Goal: Task Accomplishment & Management: Complete application form

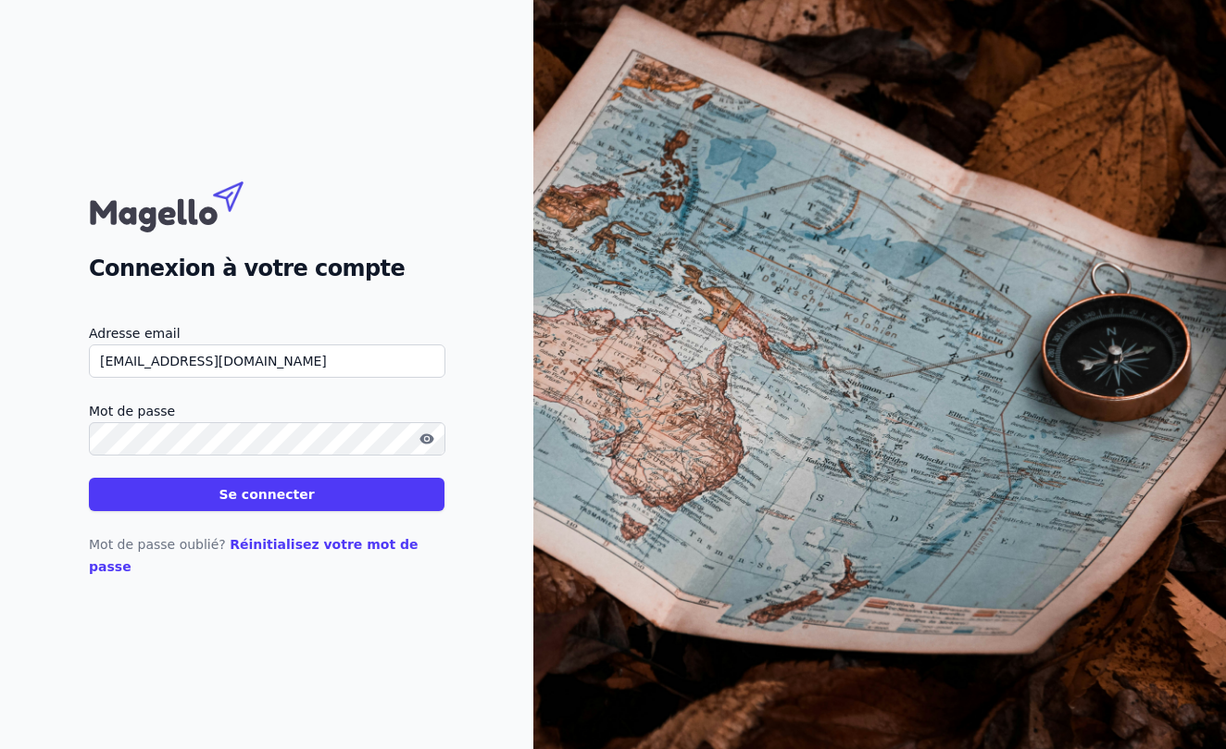
type input "[EMAIL_ADDRESS][DOMAIN_NAME]"
click at [267, 505] on button "Se connecter" at bounding box center [267, 494] width 356 height 33
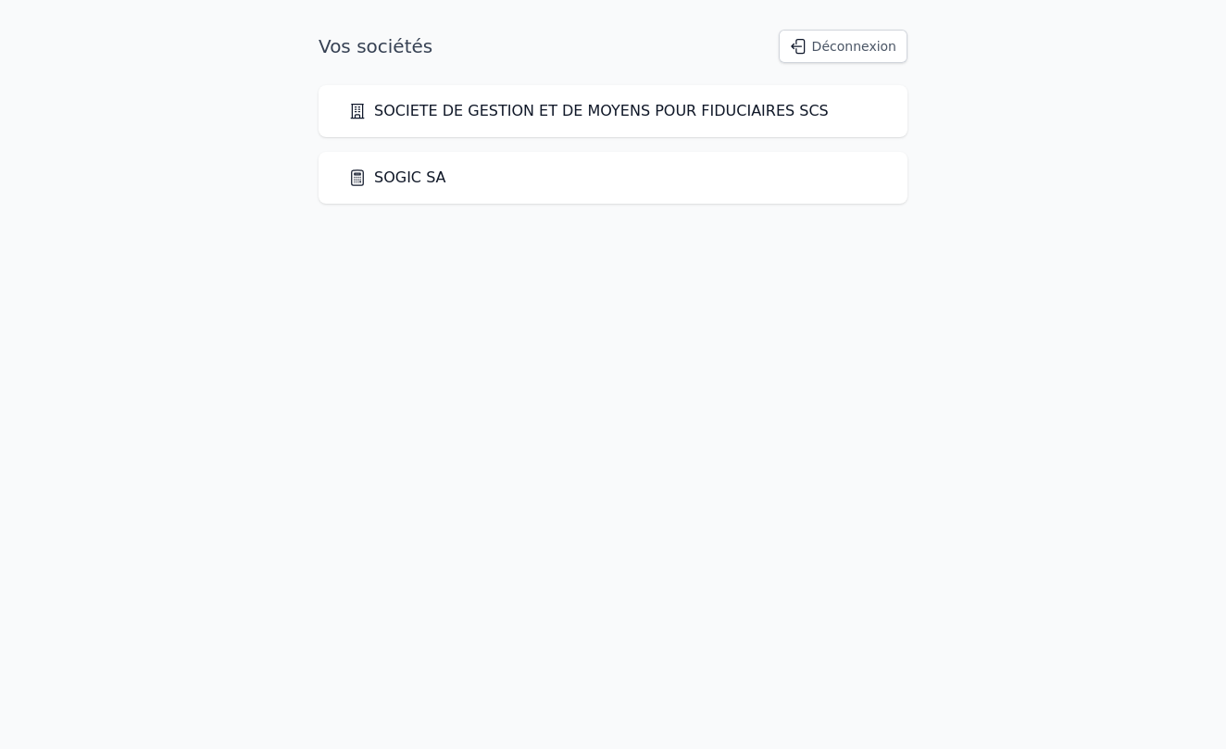
click at [399, 181] on link "SOGIC SA" at bounding box center [397, 178] width 98 height 22
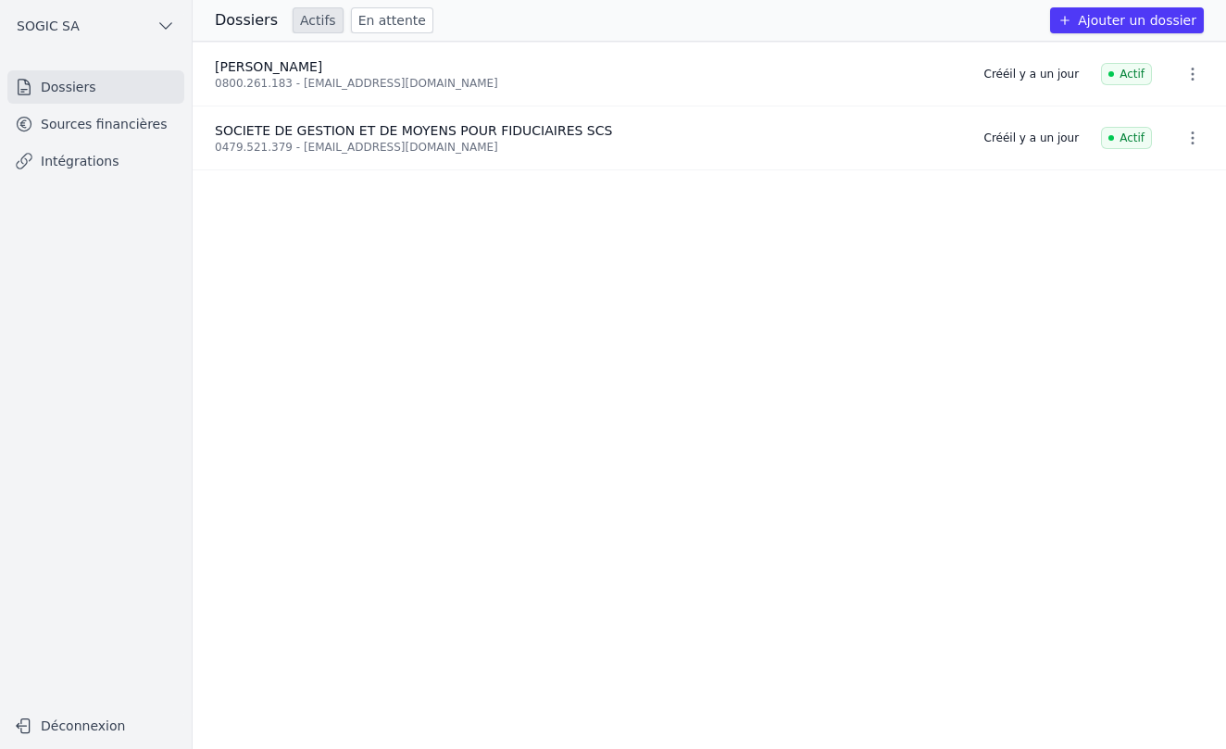
click at [108, 127] on link "Sources financières" at bounding box center [95, 123] width 177 height 33
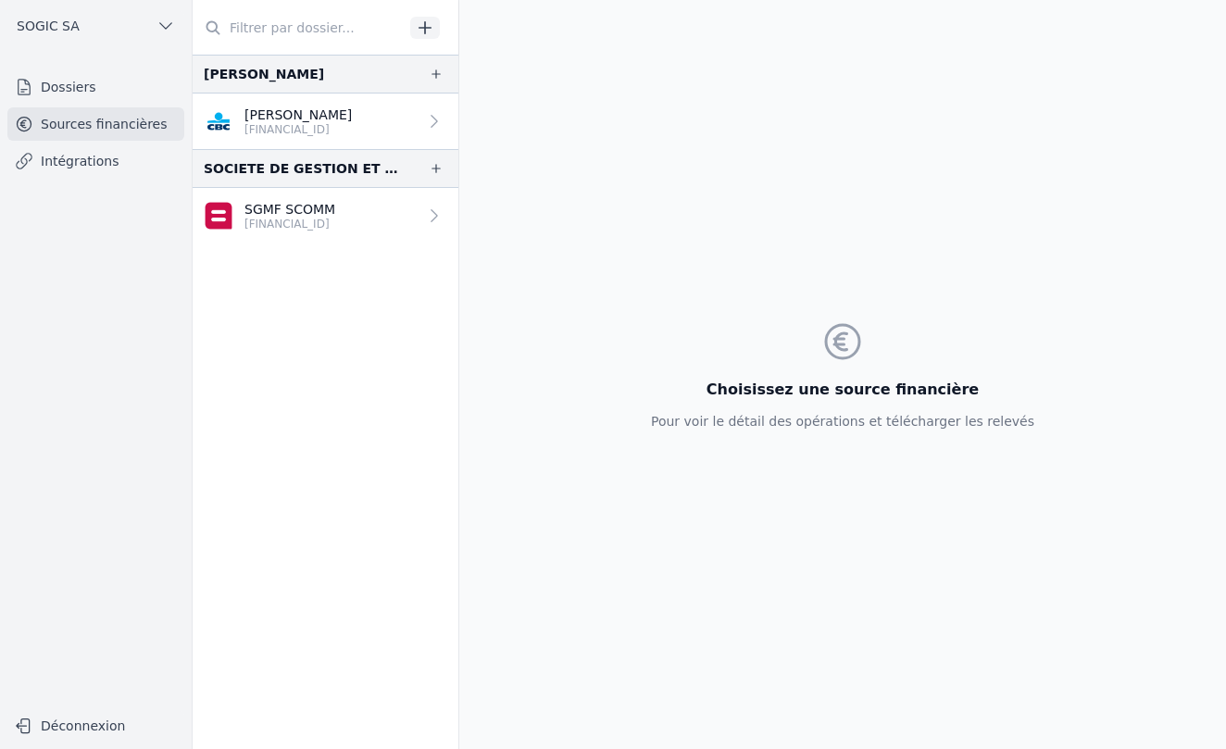
click at [93, 99] on link "Dossiers" at bounding box center [95, 86] width 177 height 33
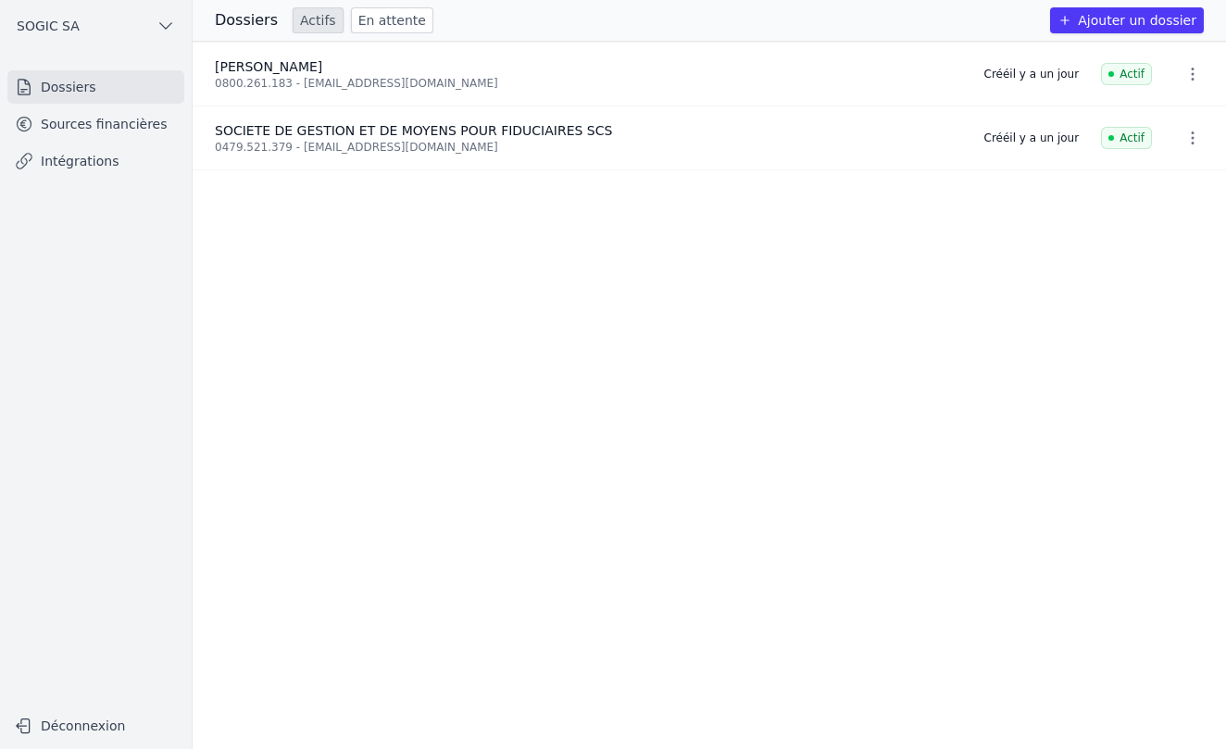
click at [1139, 29] on button "Ajouter un dossier" at bounding box center [1127, 20] width 154 height 26
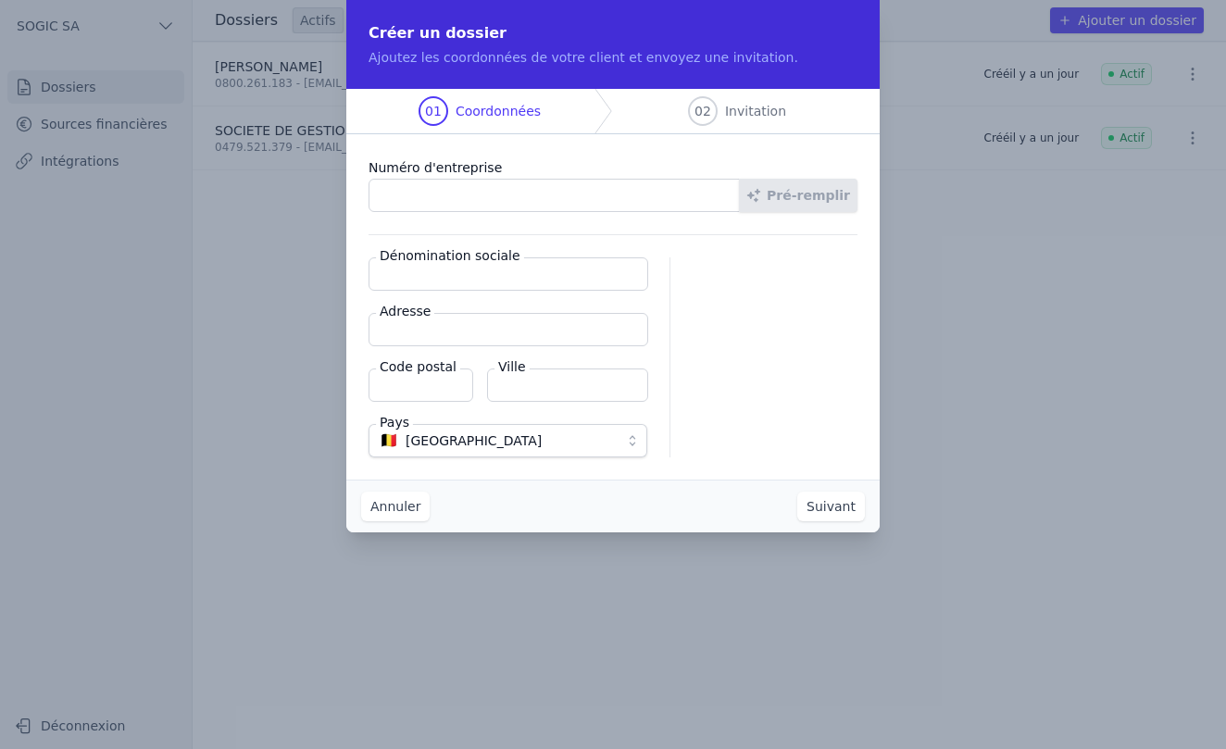
click at [406, 269] on input "Dénomination sociale" at bounding box center [509, 273] width 280 height 33
type input "ACCOMAD SARL"
type input "[PERSON_NAME] 3/A"
click at [402, 390] on input "Code postal" at bounding box center [421, 385] width 105 height 33
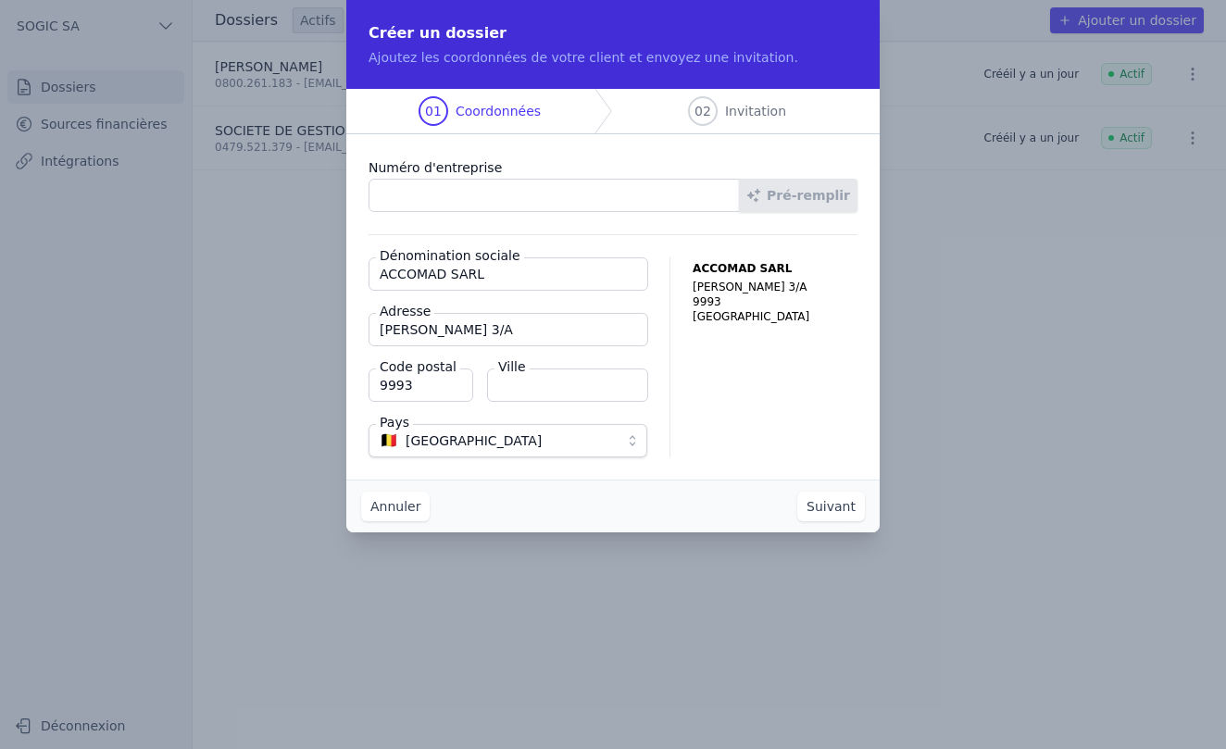
type input "9993"
type input "Weiswampach"
click at [418, 444] on span "[GEOGRAPHIC_DATA]" at bounding box center [474, 441] width 136 height 22
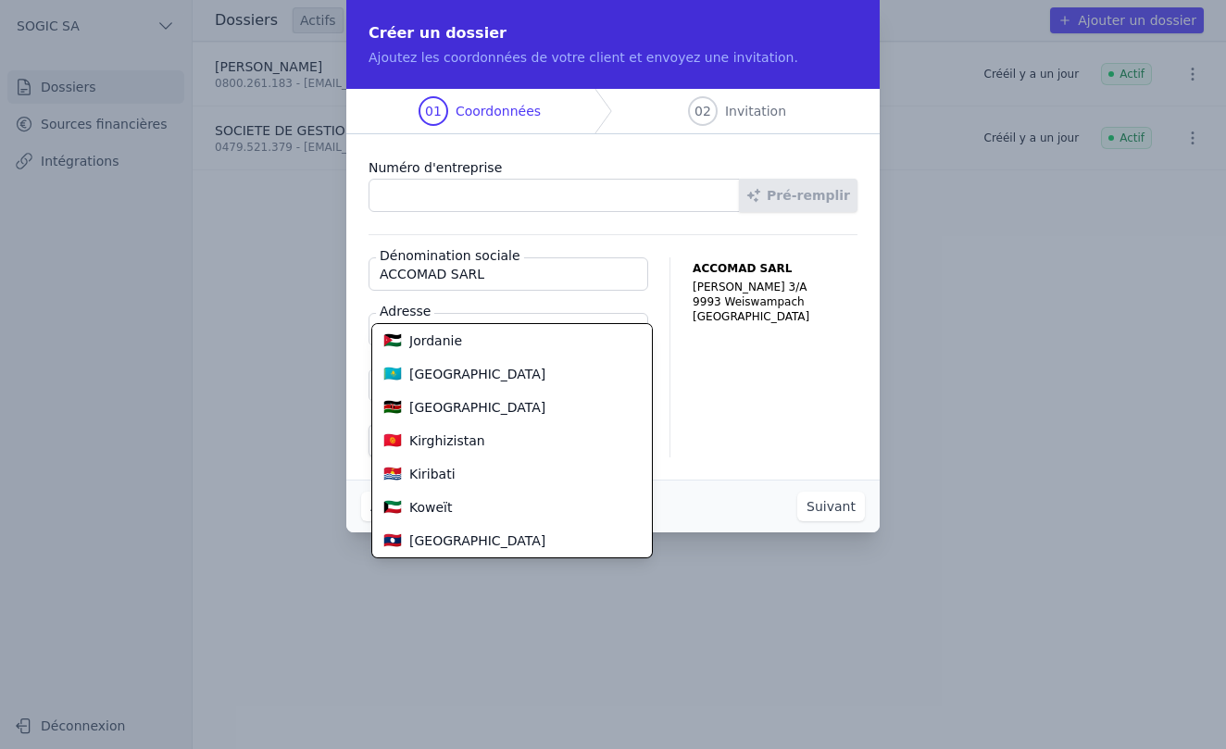
scroll to position [3100, 0]
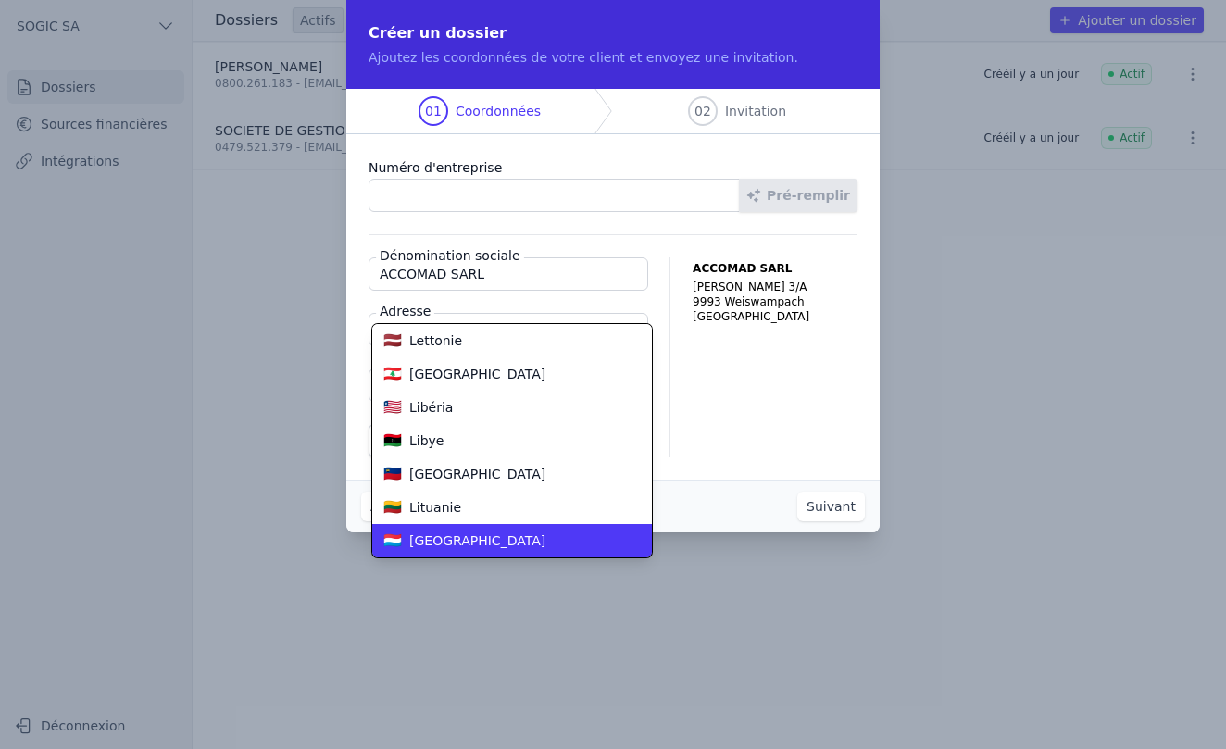
click at [465, 537] on span "[GEOGRAPHIC_DATA]" at bounding box center [477, 540] width 136 height 19
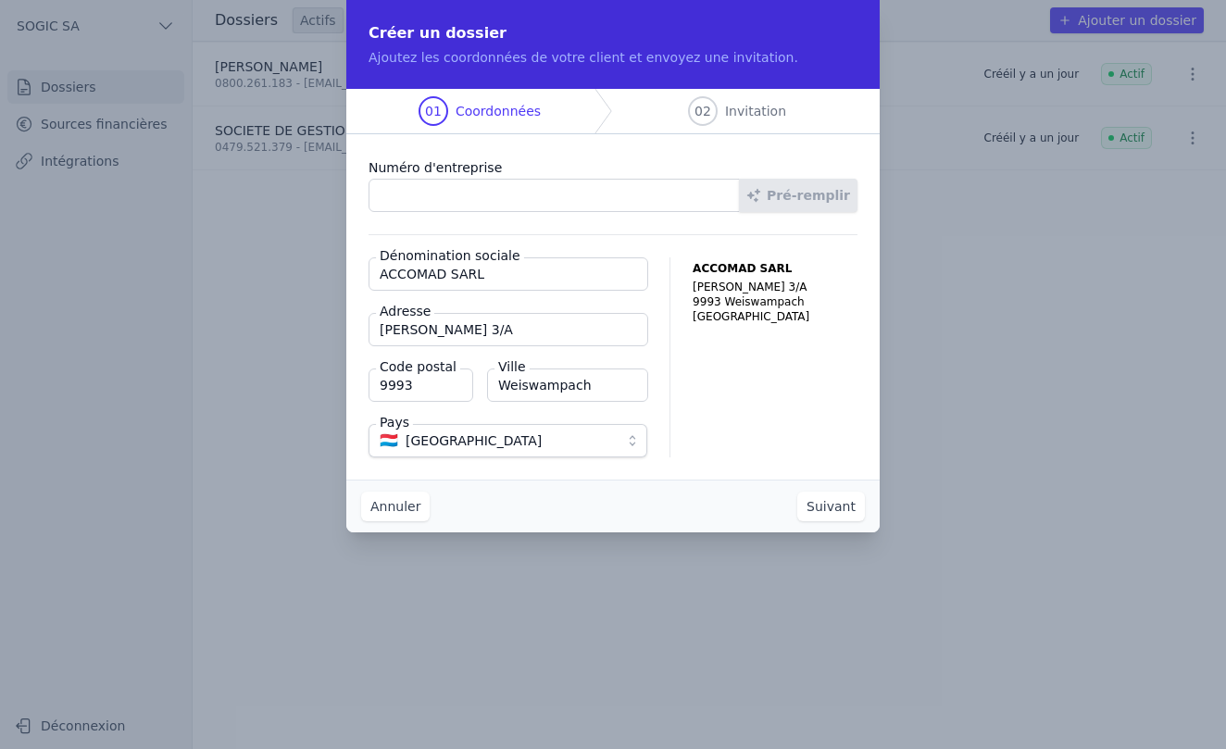
click at [840, 512] on button "Suivant" at bounding box center [831, 507] width 68 height 30
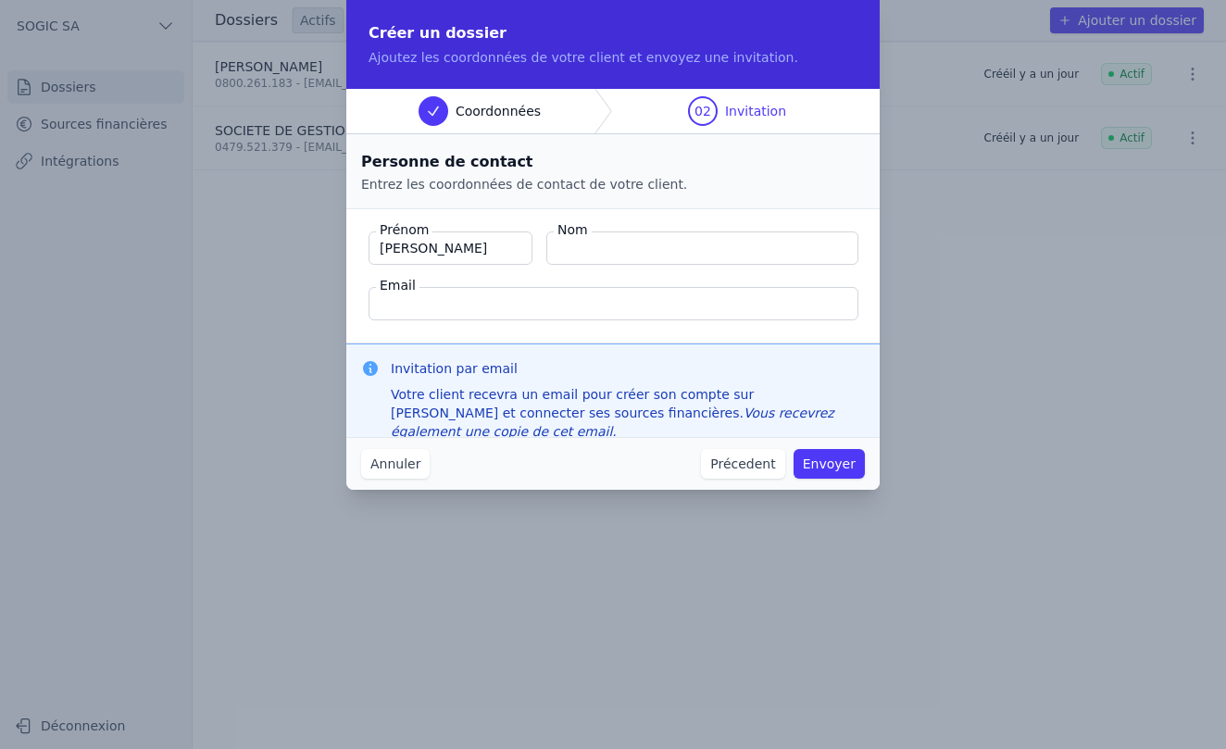
type input "[PERSON_NAME]"
type input "SCHMETS"
type input "[PERSON_NAME][EMAIL_ADDRESS][DOMAIN_NAME]"
click at [825, 465] on button "Envoyer" at bounding box center [828, 464] width 71 height 30
click at [451, 251] on input "[PERSON_NAME]" at bounding box center [451, 247] width 164 height 33
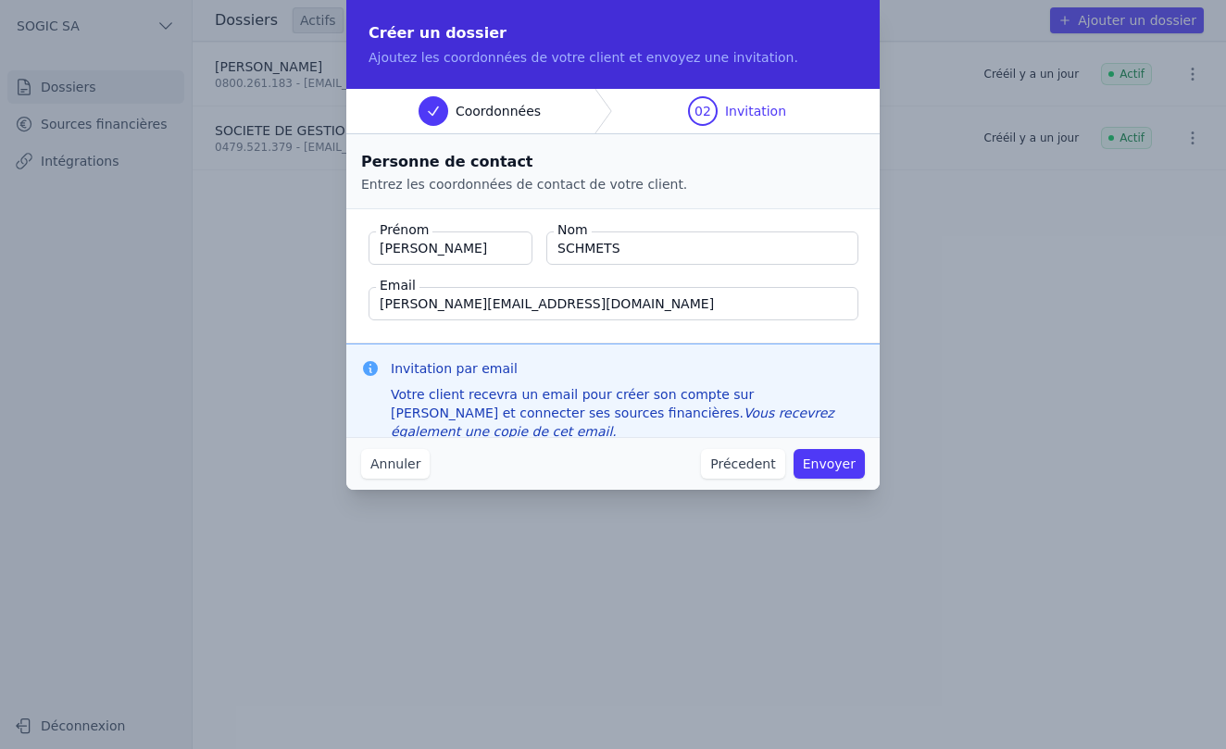
click at [625, 250] on input "SCHMETS" at bounding box center [702, 247] width 312 height 33
click at [826, 466] on button "Envoyer" at bounding box center [828, 464] width 71 height 30
click at [646, 245] on input "SCHMETS." at bounding box center [702, 247] width 312 height 33
type input "SCHMETS"
click at [381, 302] on input "[PERSON_NAME][EMAIL_ADDRESS][DOMAIN_NAME]" at bounding box center [614, 303] width 490 height 33
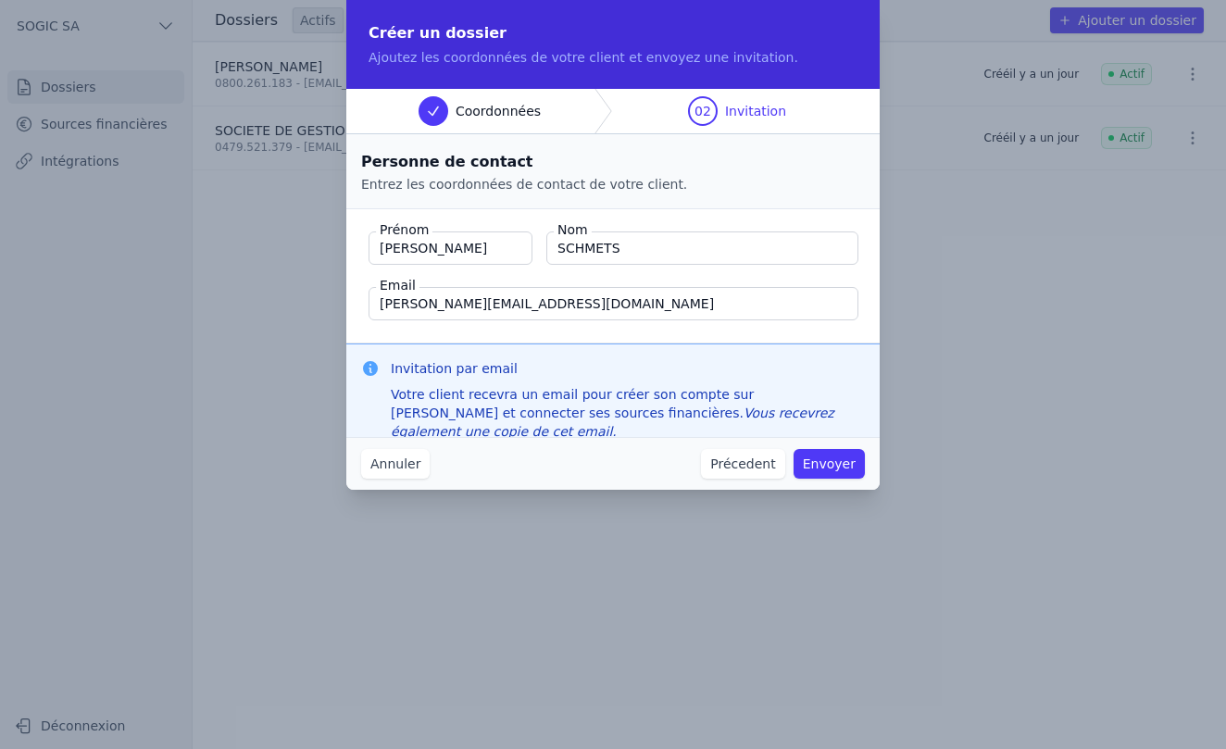
click at [460, 306] on input "[PERSON_NAME][EMAIL_ADDRESS][DOMAIN_NAME]" at bounding box center [614, 303] width 490 height 33
drag, startPoint x: 442, startPoint y: 304, endPoint x: 549, endPoint y: 306, distance: 107.4
click at [549, 306] on input "[PERSON_NAME][EMAIL_ADDRESS][DOMAIN_NAME]" at bounding box center [614, 303] width 490 height 33
type input "[PERSON_NAME][EMAIL_ADDRESS][DOMAIN_NAME]"
click at [831, 462] on button "Envoyer" at bounding box center [828, 464] width 71 height 30
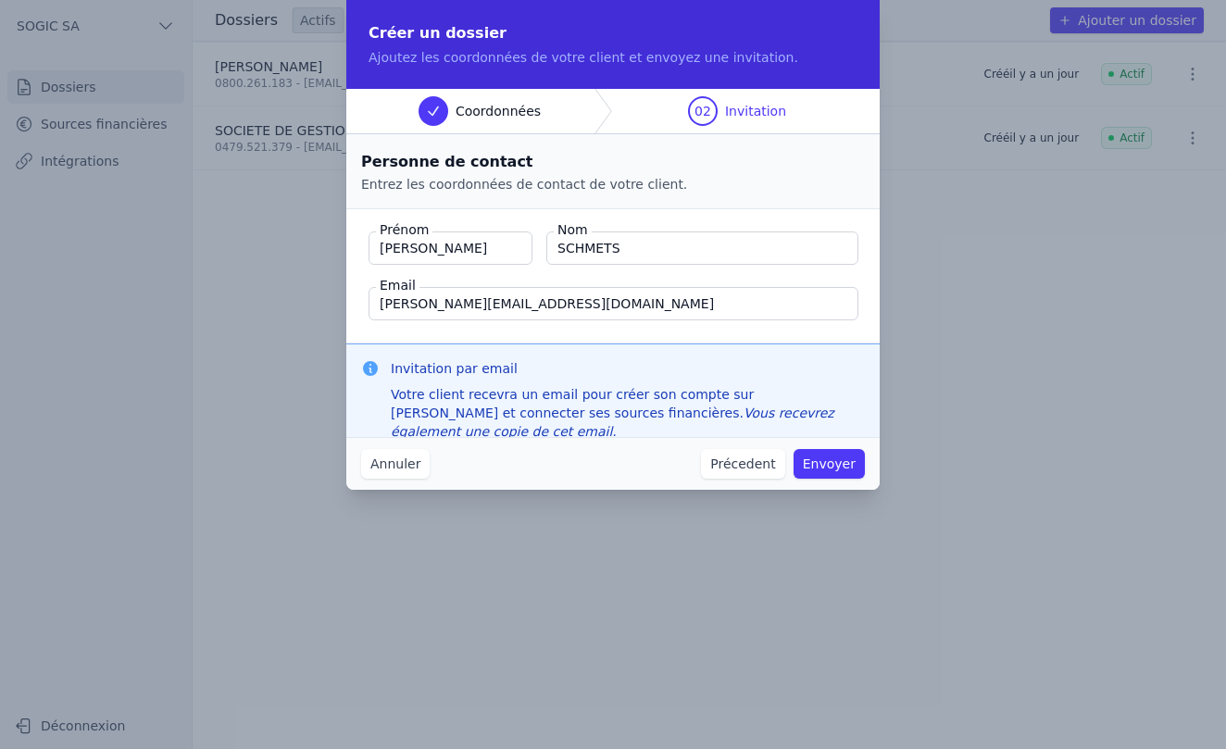
click at [831, 462] on button "Envoyer" at bounding box center [828, 464] width 71 height 30
click at [443, 247] on input "[PERSON_NAME]" at bounding box center [451, 247] width 164 height 33
click at [443, 108] on span "Progress" at bounding box center [434, 111] width 30 height 30
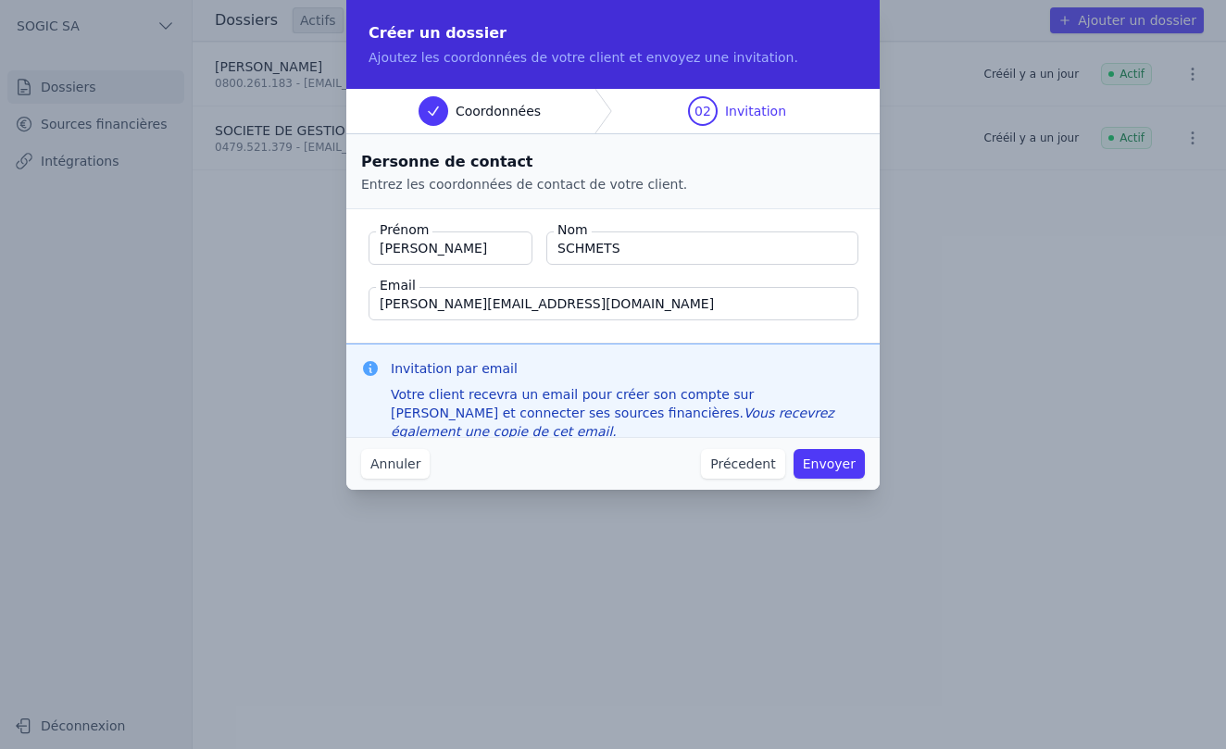
click at [704, 116] on span "02" at bounding box center [702, 111] width 17 height 19
click at [758, 457] on button "Précedent" at bounding box center [742, 464] width 83 height 30
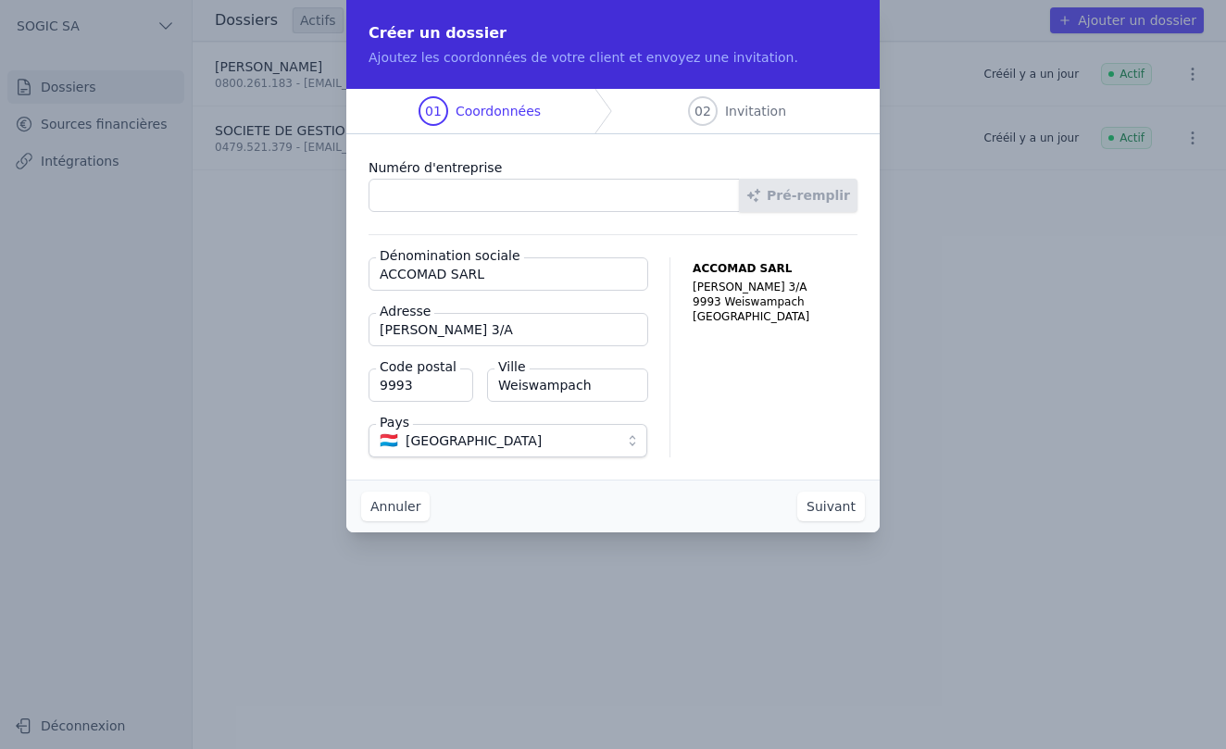
click at [409, 506] on button "Annuler" at bounding box center [395, 507] width 69 height 30
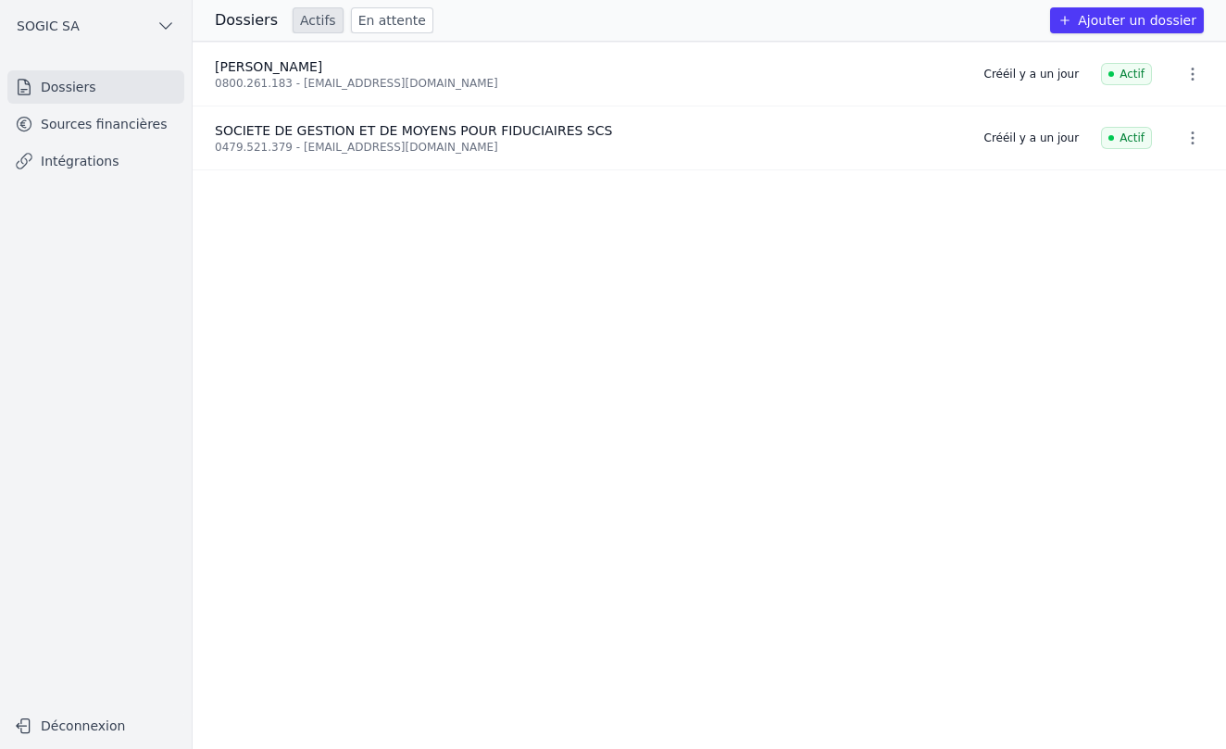
click at [1139, 22] on button "Ajouter un dossier" at bounding box center [1127, 20] width 154 height 26
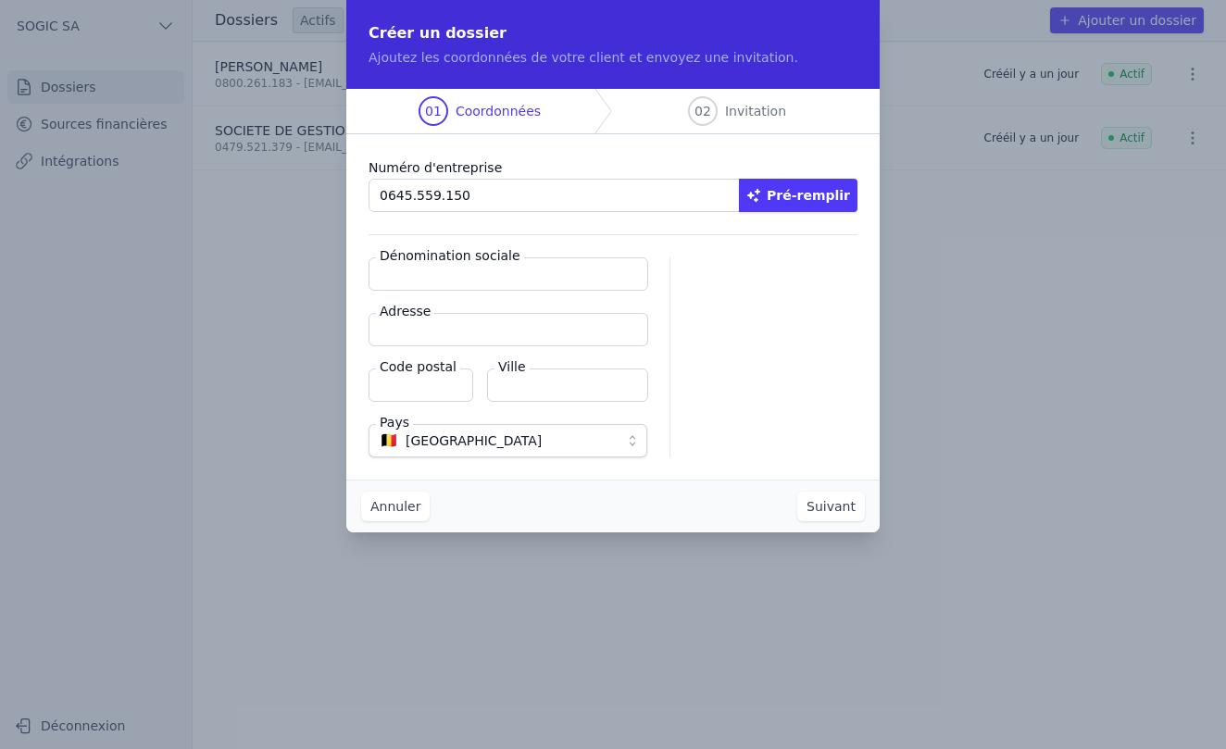
type input "0645.559.150"
click at [834, 194] on button "Pré-remplir" at bounding box center [798, 195] width 119 height 33
type input "S-F-S-P SRL"
type input "Rue Grand'Route 500/1"
type input "4610"
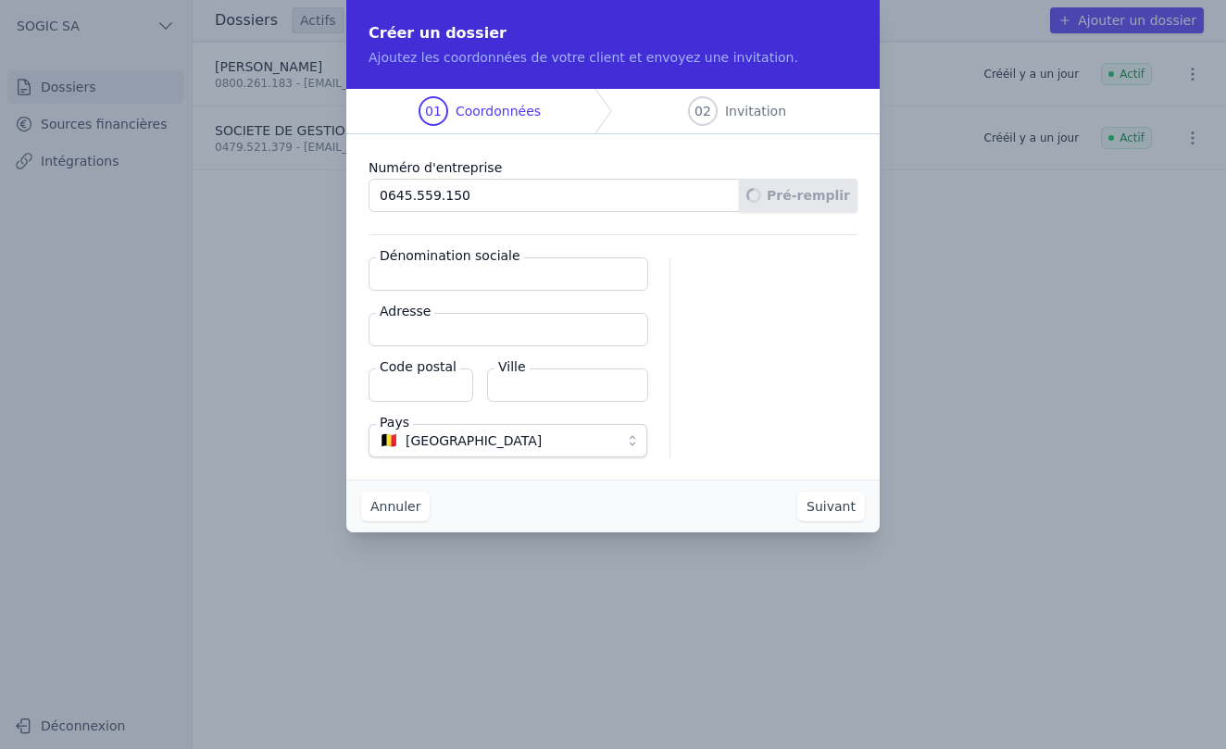
type input "Beyne-Heusay"
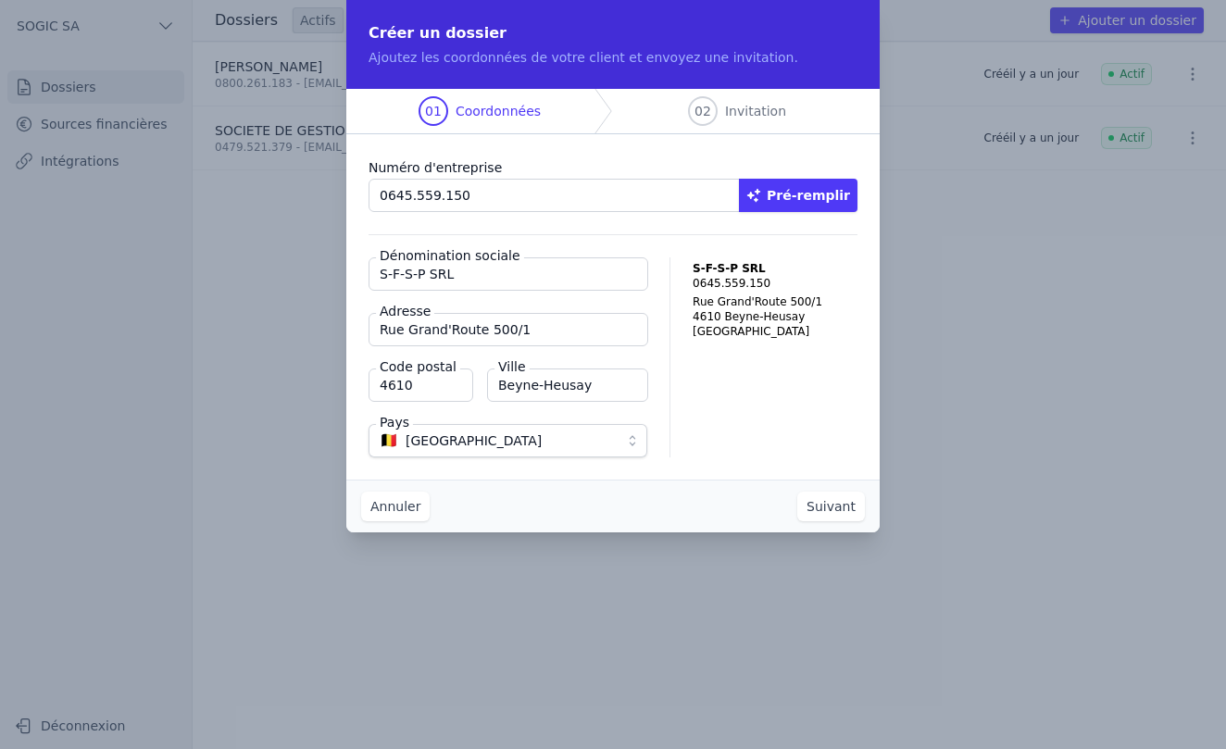
click at [836, 513] on button "Suivant" at bounding box center [831, 507] width 68 height 30
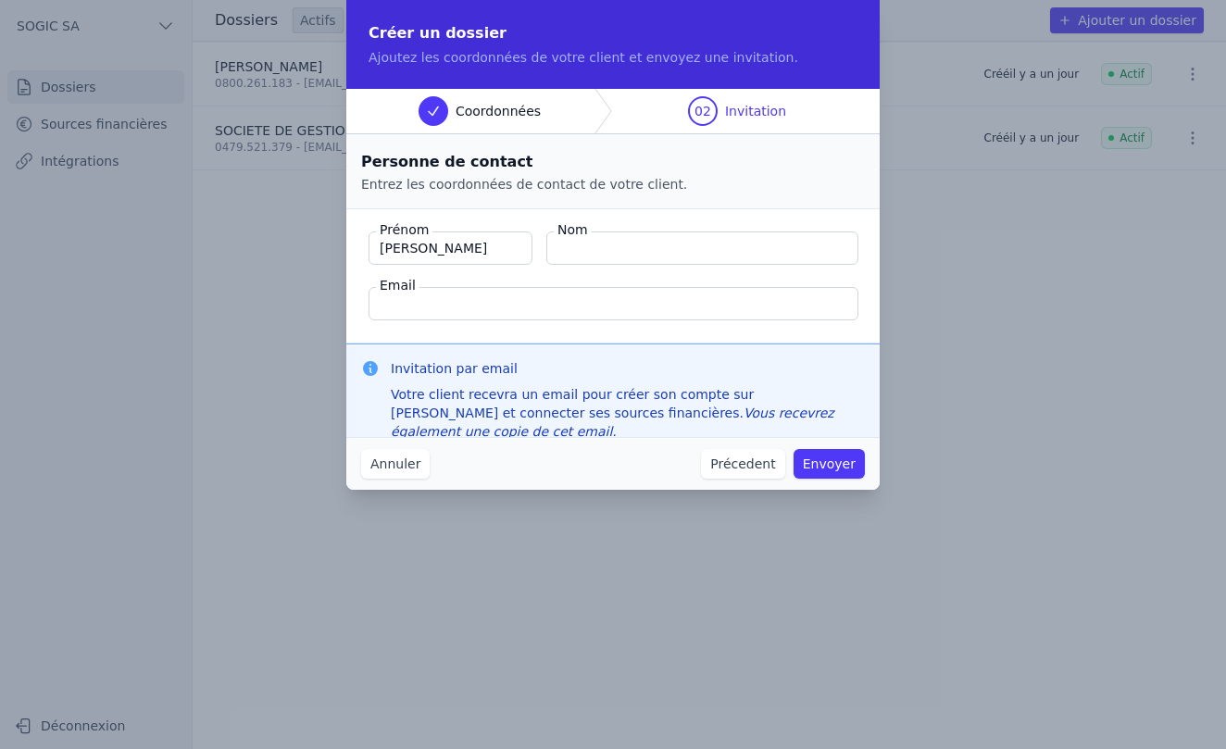
type input "[PERSON_NAME]"
type input "SCHMETS"
type input "[EMAIL_ADDRESS][DOMAIN_NAME]"
click at [834, 469] on button "Envoyer" at bounding box center [828, 464] width 71 height 30
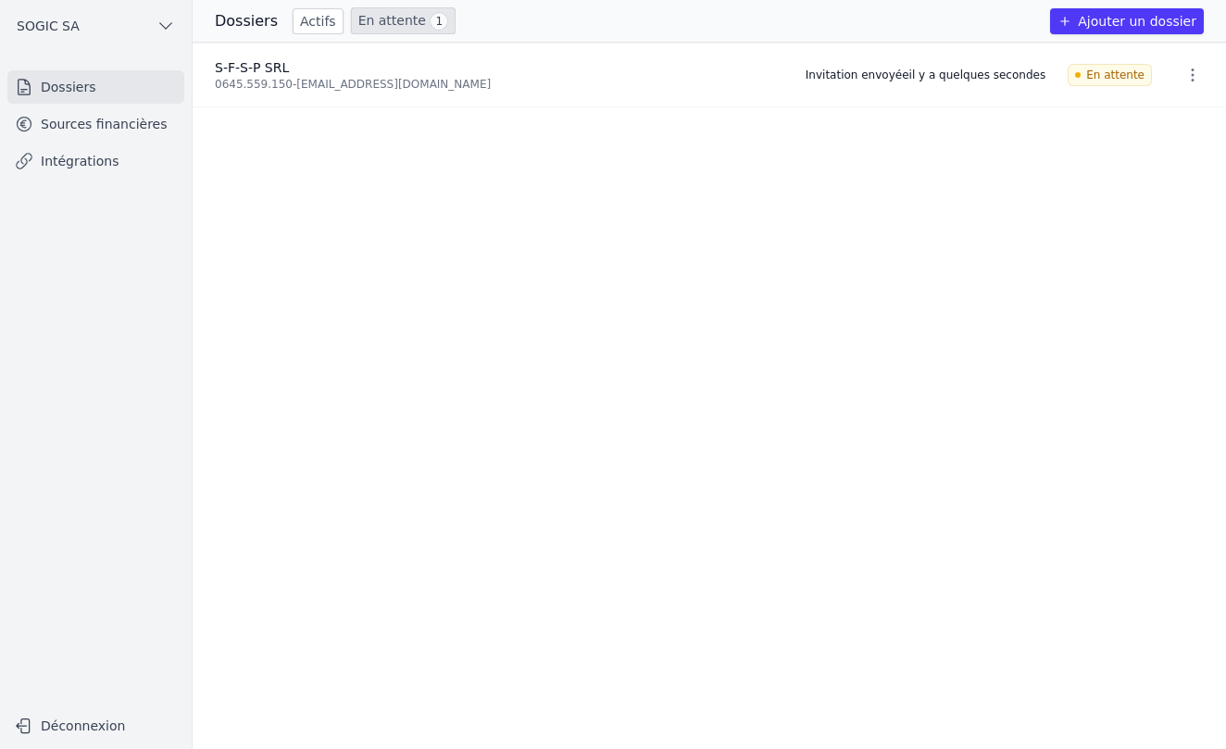
click at [68, 127] on link "Sources financières" at bounding box center [95, 123] width 177 height 33
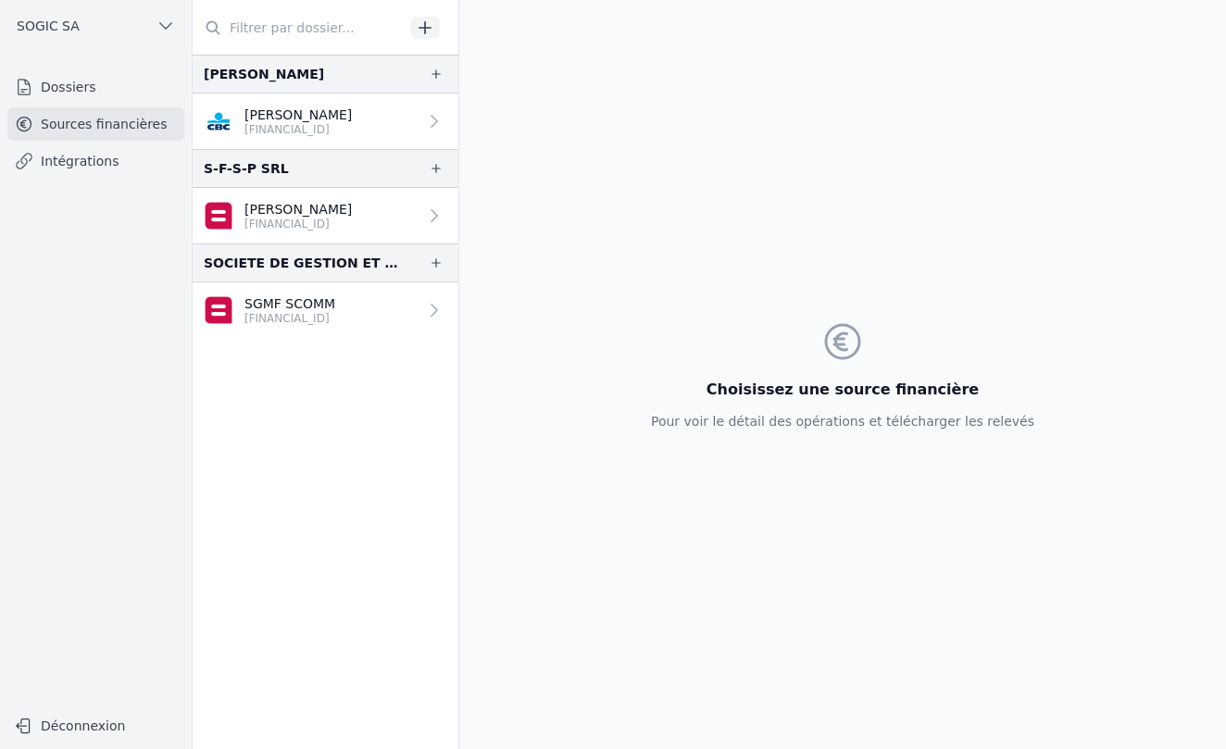
click at [72, 94] on link "Dossiers" at bounding box center [95, 86] width 177 height 33
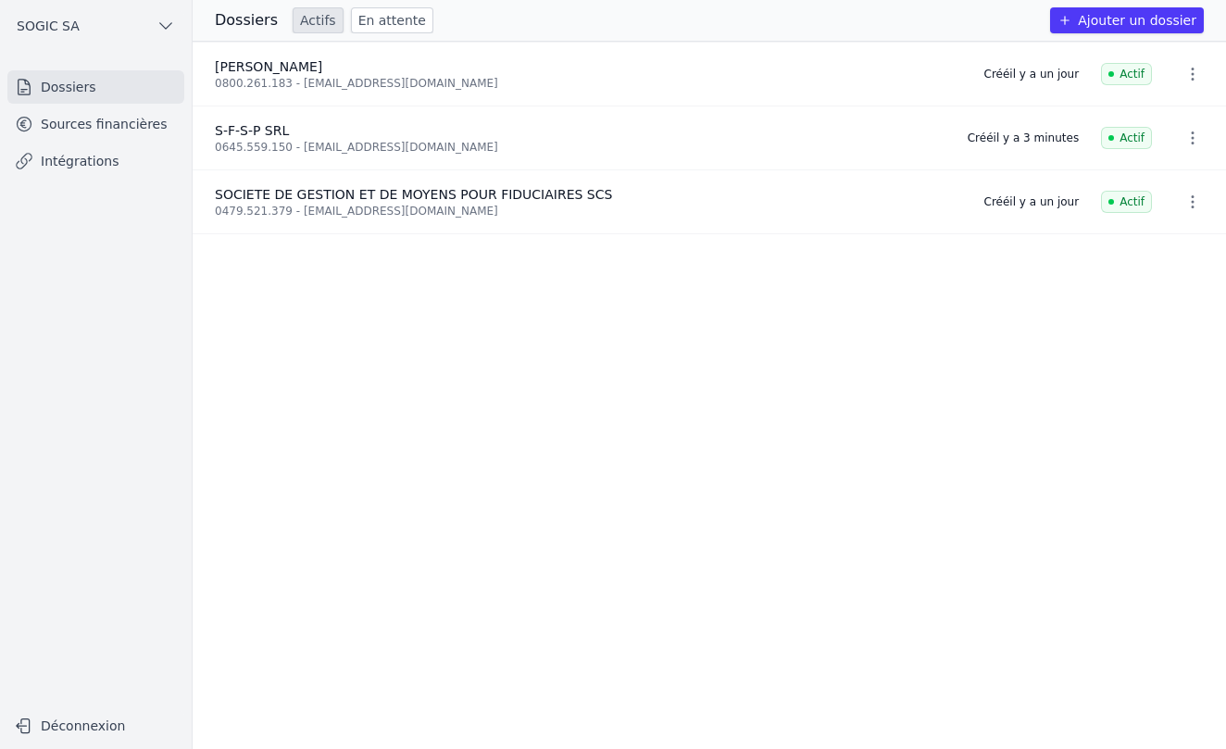
click at [86, 130] on link "Sources financières" at bounding box center [95, 123] width 177 height 33
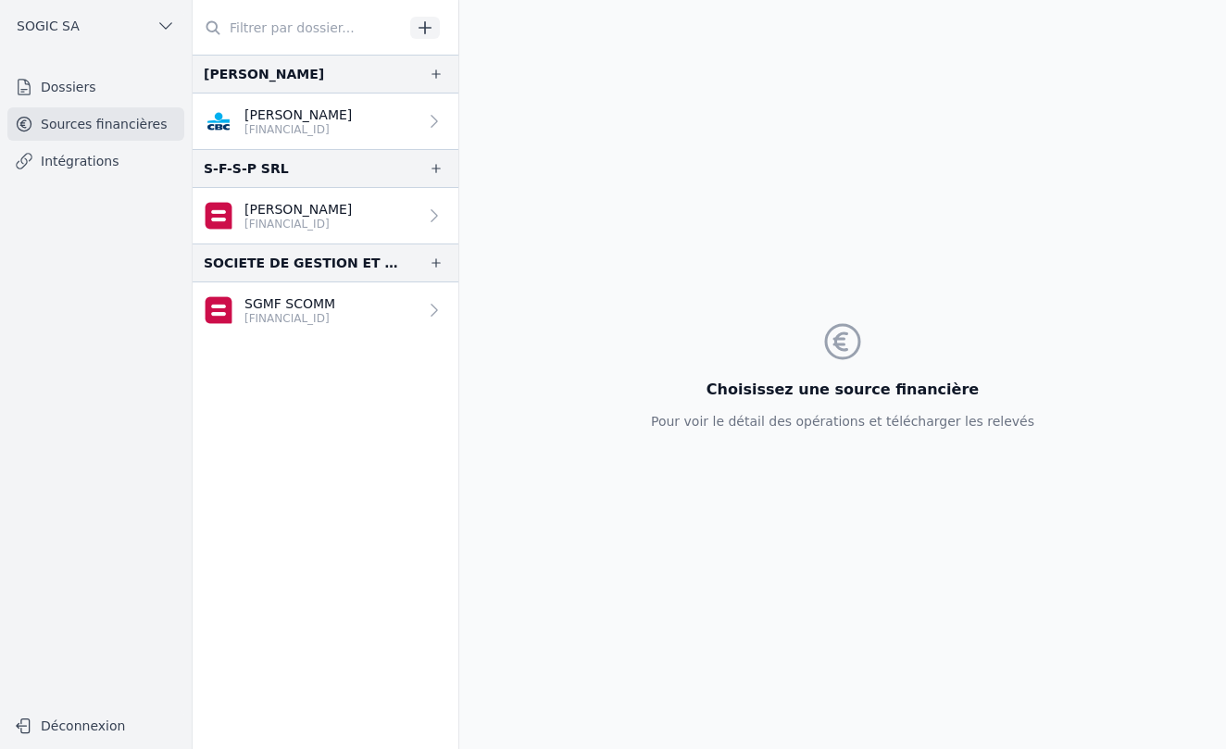
click at [82, 88] on link "Dossiers" at bounding box center [95, 86] width 177 height 33
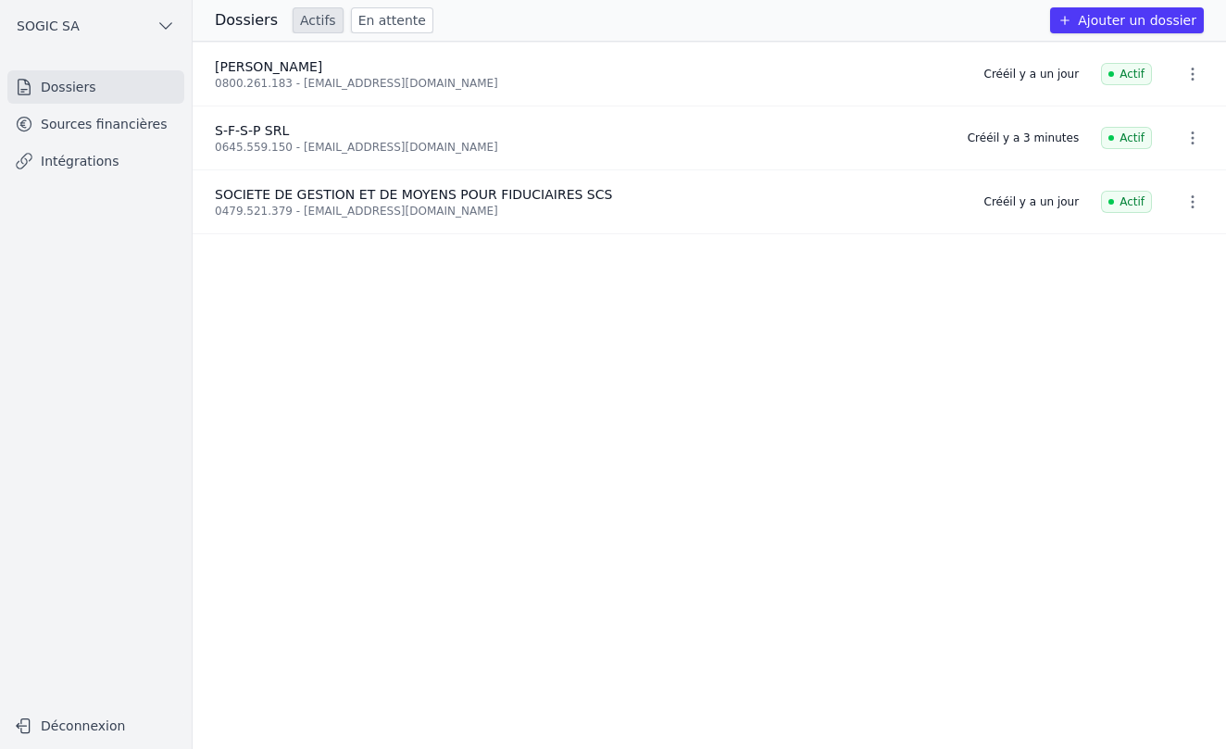
click at [99, 123] on link "Sources financières" at bounding box center [95, 123] width 177 height 33
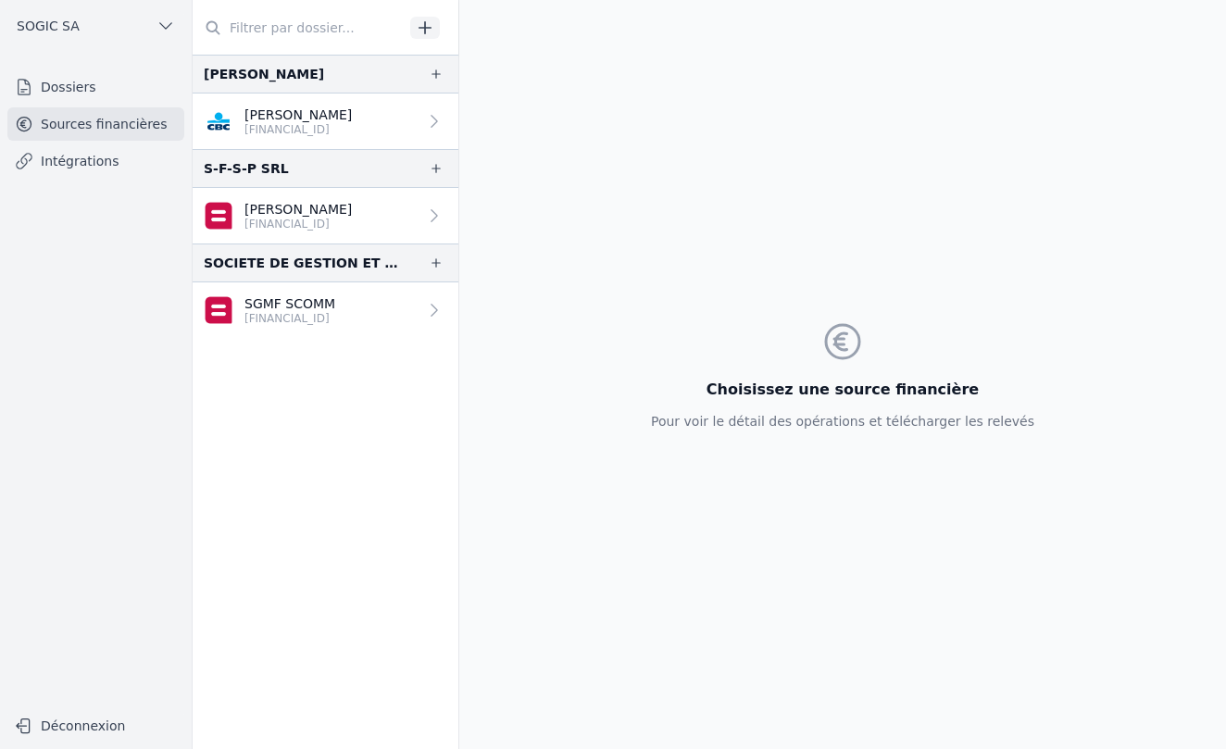
click at [84, 84] on link "Dossiers" at bounding box center [95, 86] width 177 height 33
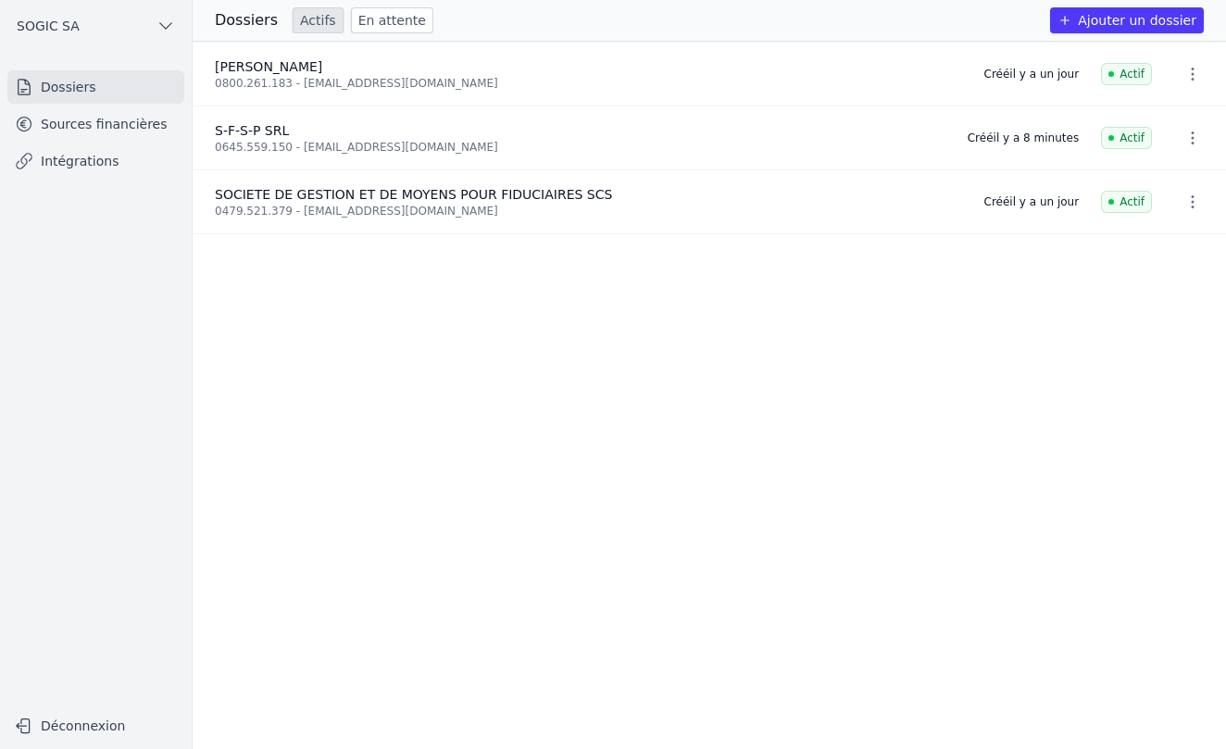
click at [1114, 25] on button "Ajouter un dossier" at bounding box center [1127, 20] width 154 height 26
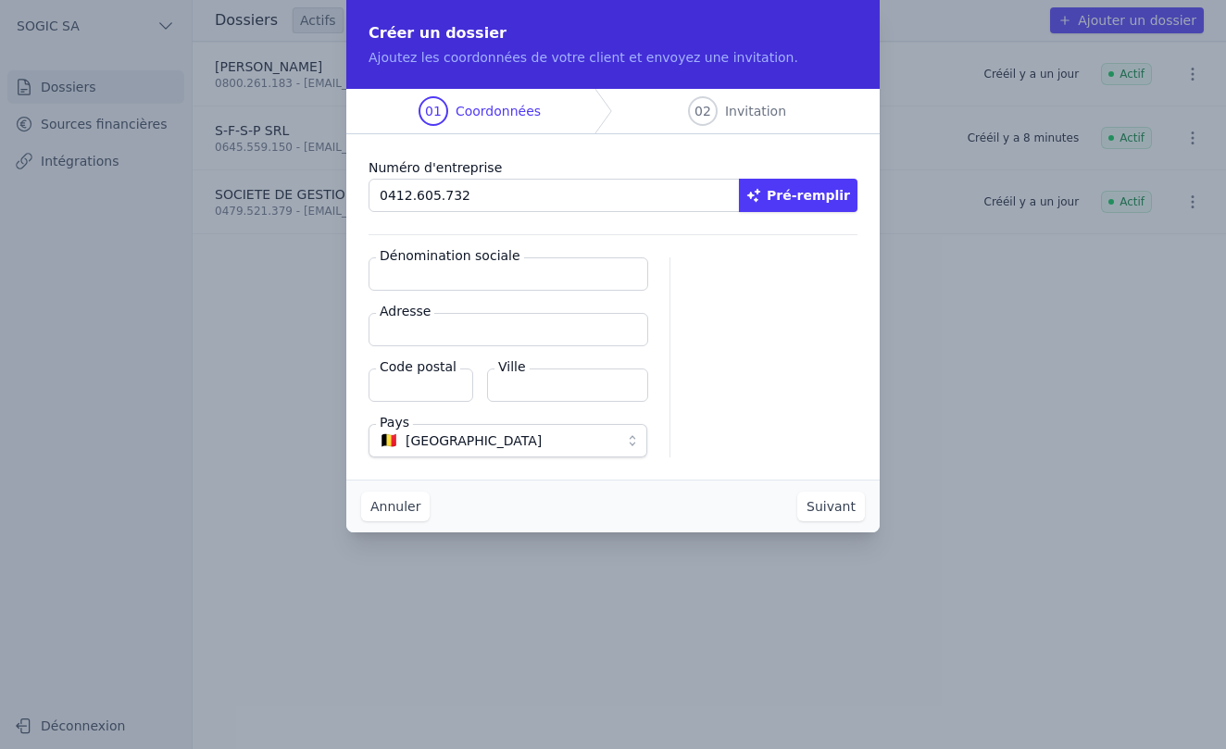
type input "0412.605.732"
click at [801, 196] on button "Pré-remplir" at bounding box center [798, 195] width 119 height 33
type input "Etablissements [PERSON_NAME] et fils [PERSON_NAME]"
type input "[STREET_ADDRESS][PERSON_NAME]"
type input "4880"
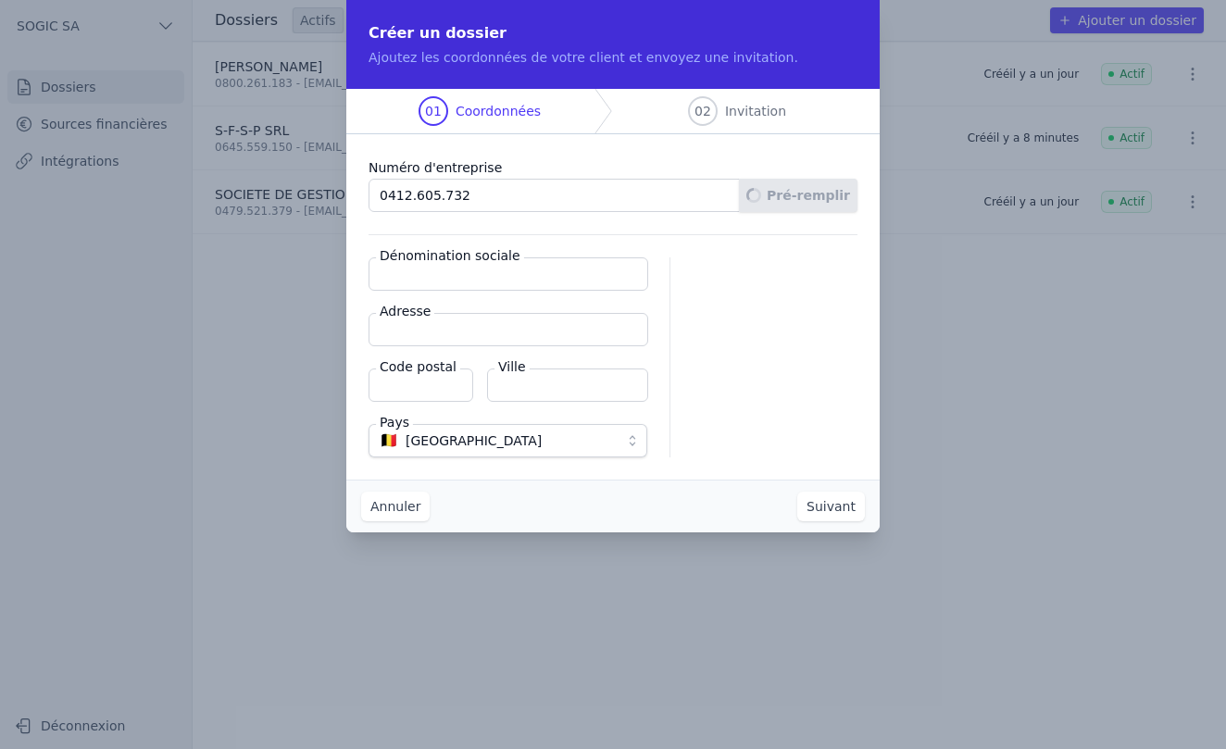
type input "[PERSON_NAME]"
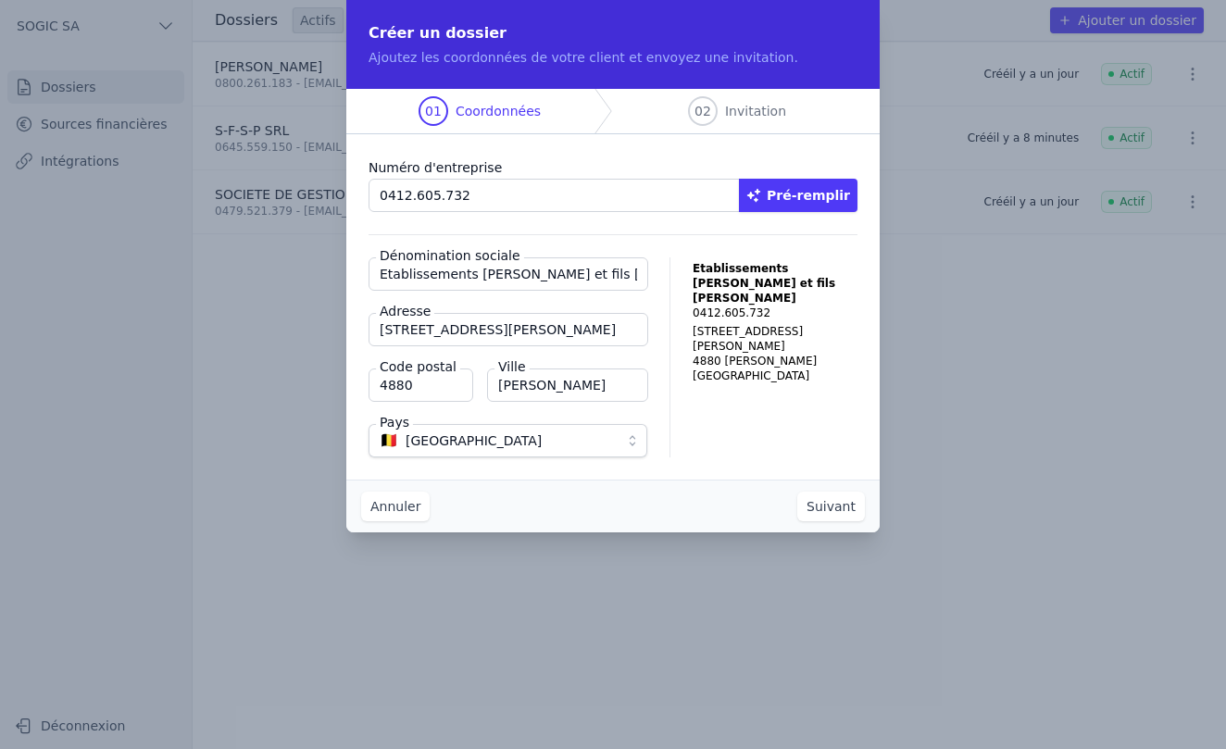
click at [827, 507] on button "Suivant" at bounding box center [831, 507] width 68 height 30
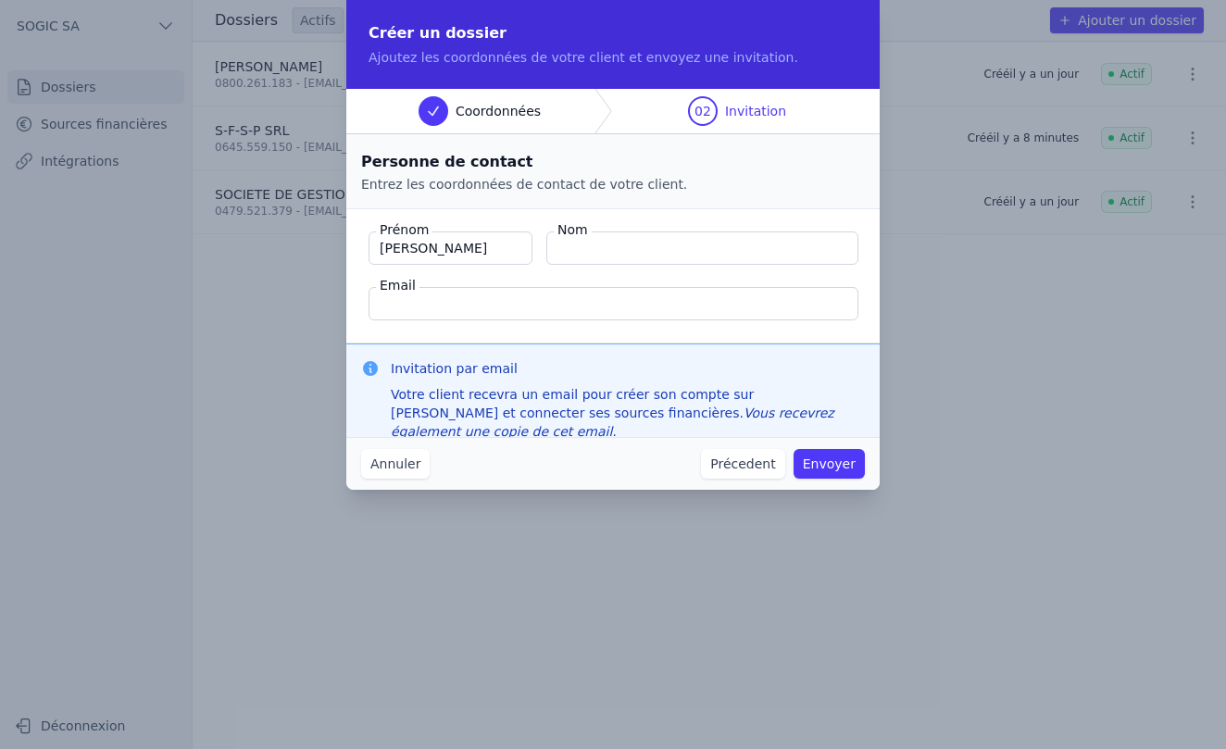
type input "[PERSON_NAME]"
type input "PESSER"
type input "[PERSON_NAME][EMAIL_ADDRESS][DOMAIN_NAME]"
click at [831, 463] on button "Envoyer" at bounding box center [828, 464] width 71 height 30
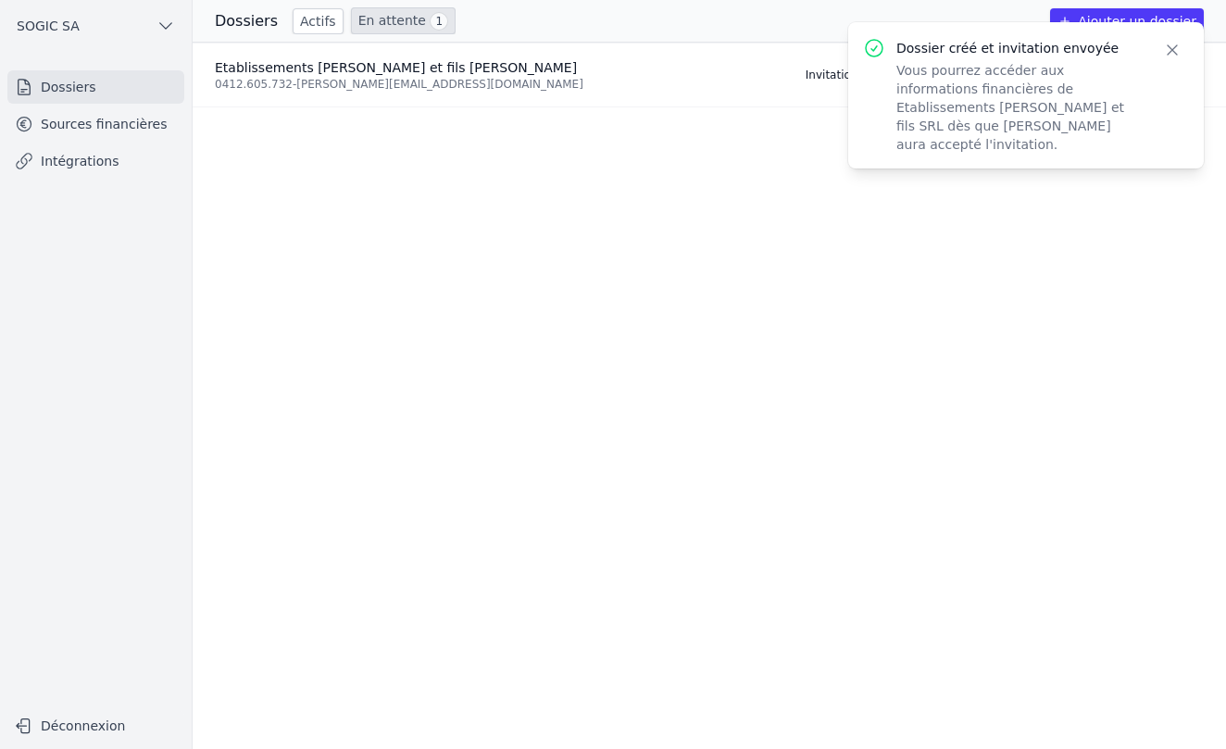
click at [1173, 52] on icon "button" at bounding box center [1172, 50] width 19 height 19
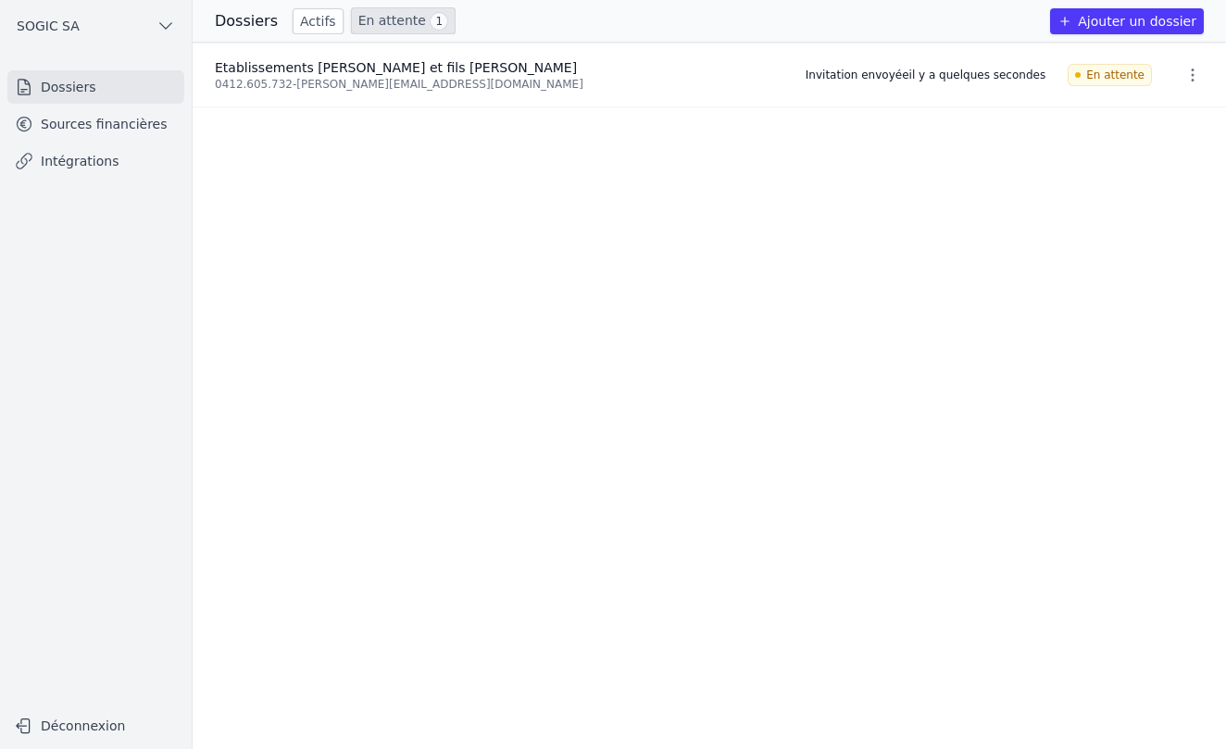
click at [1183, 74] on icon "button" at bounding box center [1192, 75] width 19 height 19
click at [106, 129] on div at bounding box center [613, 374] width 1226 height 749
click at [94, 129] on link "Sources financières" at bounding box center [95, 123] width 177 height 33
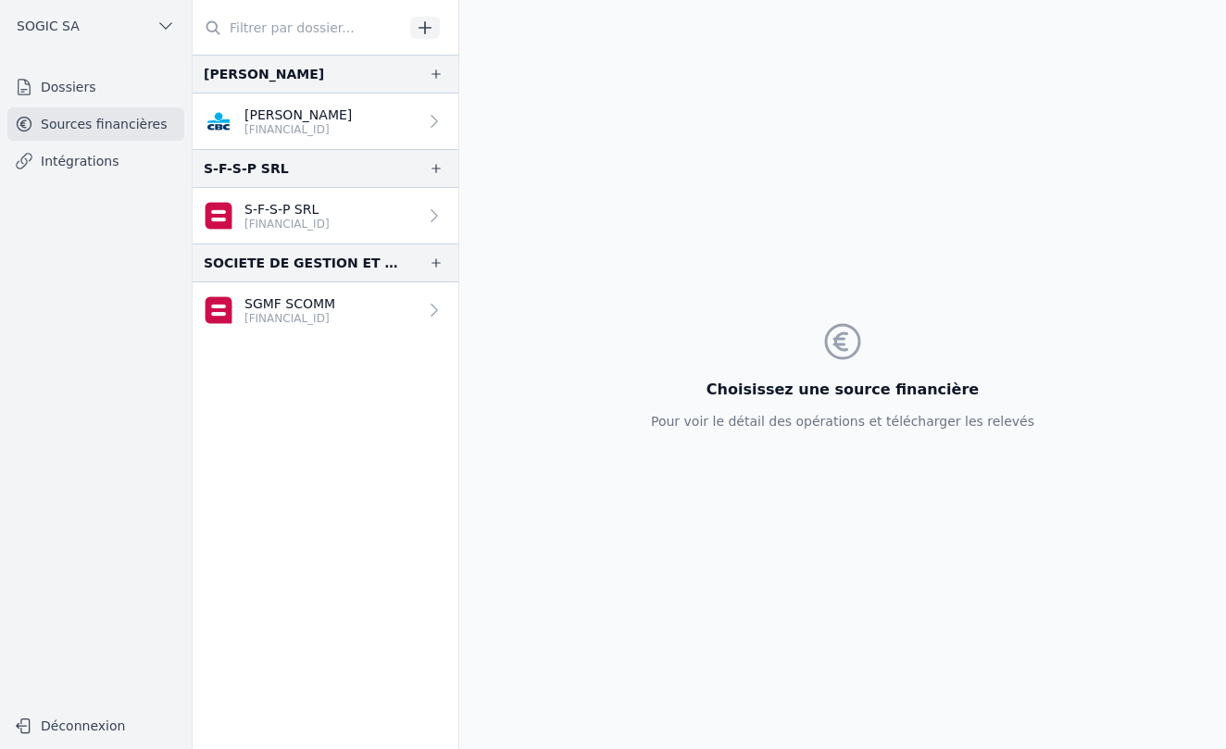
click at [83, 84] on link "Dossiers" at bounding box center [95, 86] width 177 height 33
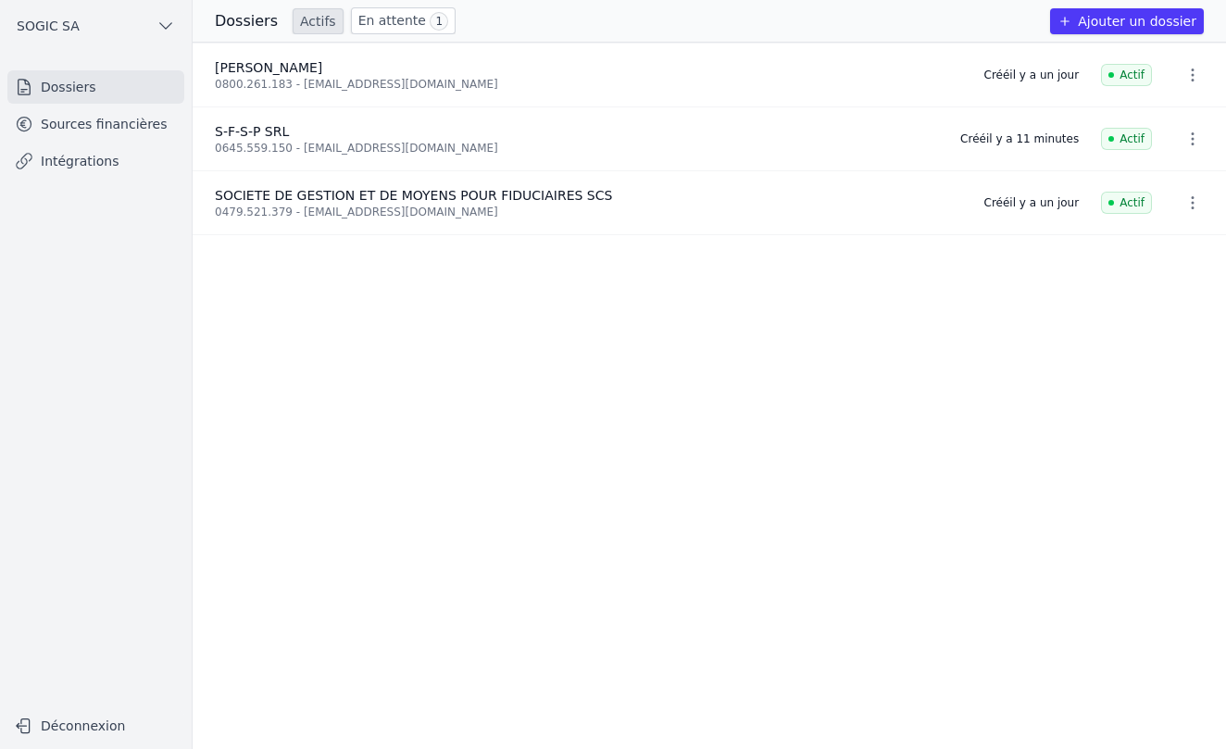
click at [108, 126] on link "Sources financières" at bounding box center [95, 123] width 177 height 33
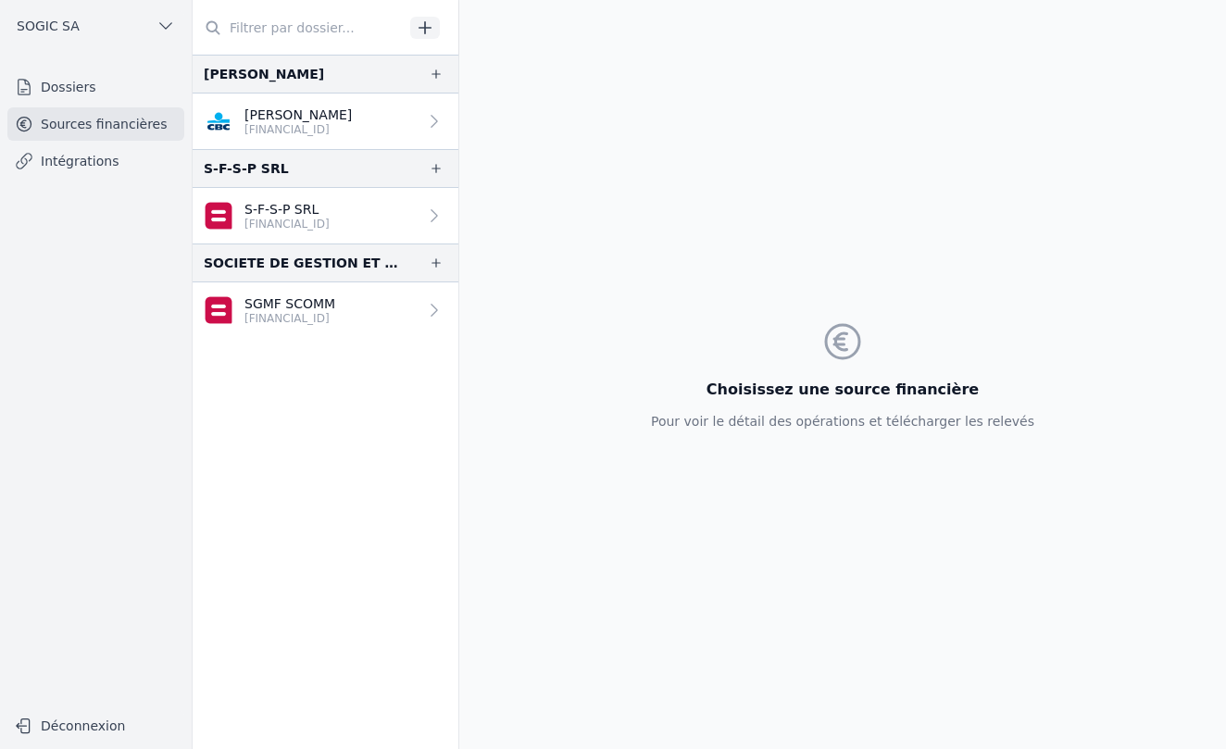
click at [428, 216] on icon at bounding box center [434, 215] width 19 height 19
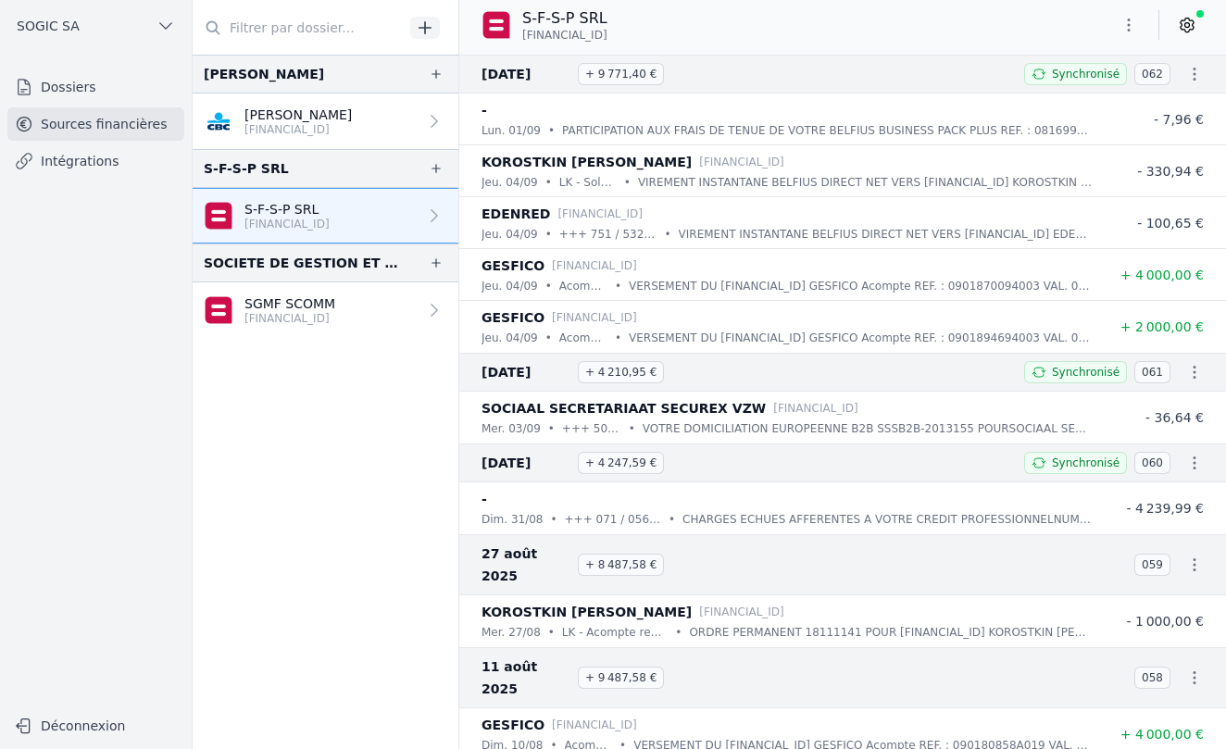
click at [86, 95] on link "Dossiers" at bounding box center [95, 86] width 177 height 33
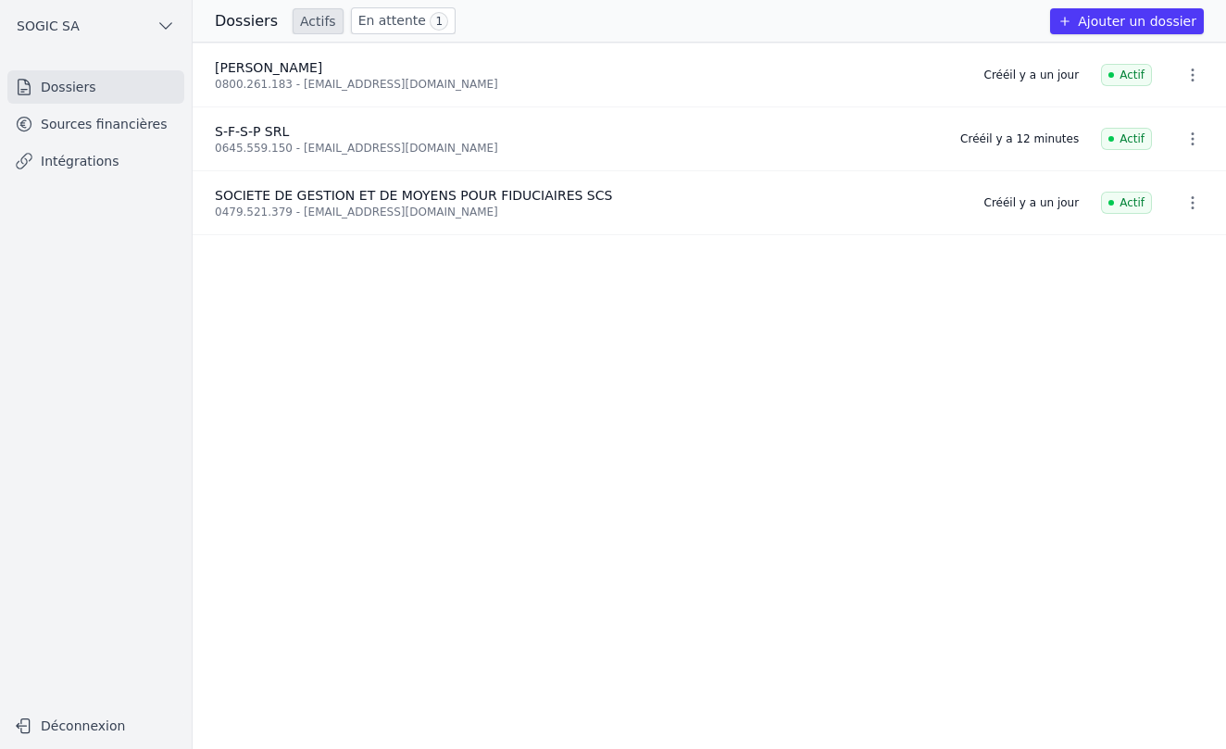
click at [1104, 23] on button "Ajouter un dossier" at bounding box center [1127, 21] width 154 height 26
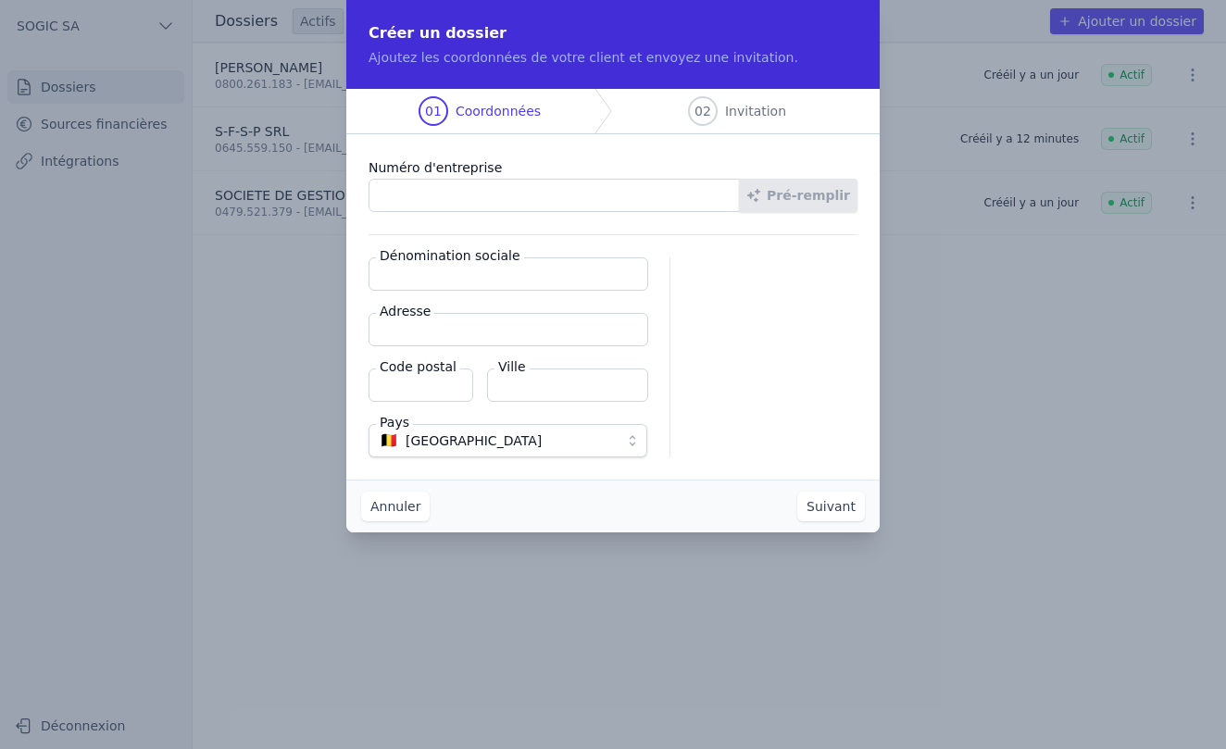
click at [404, 273] on input "Dénomination sociale" at bounding box center [509, 273] width 280 height 33
type input "ACCOMAD SARL"
click at [414, 331] on input "Adresse" at bounding box center [509, 329] width 280 height 33
type input "[PERSON_NAME] 3/A"
click at [413, 388] on input "Code postal" at bounding box center [421, 385] width 105 height 33
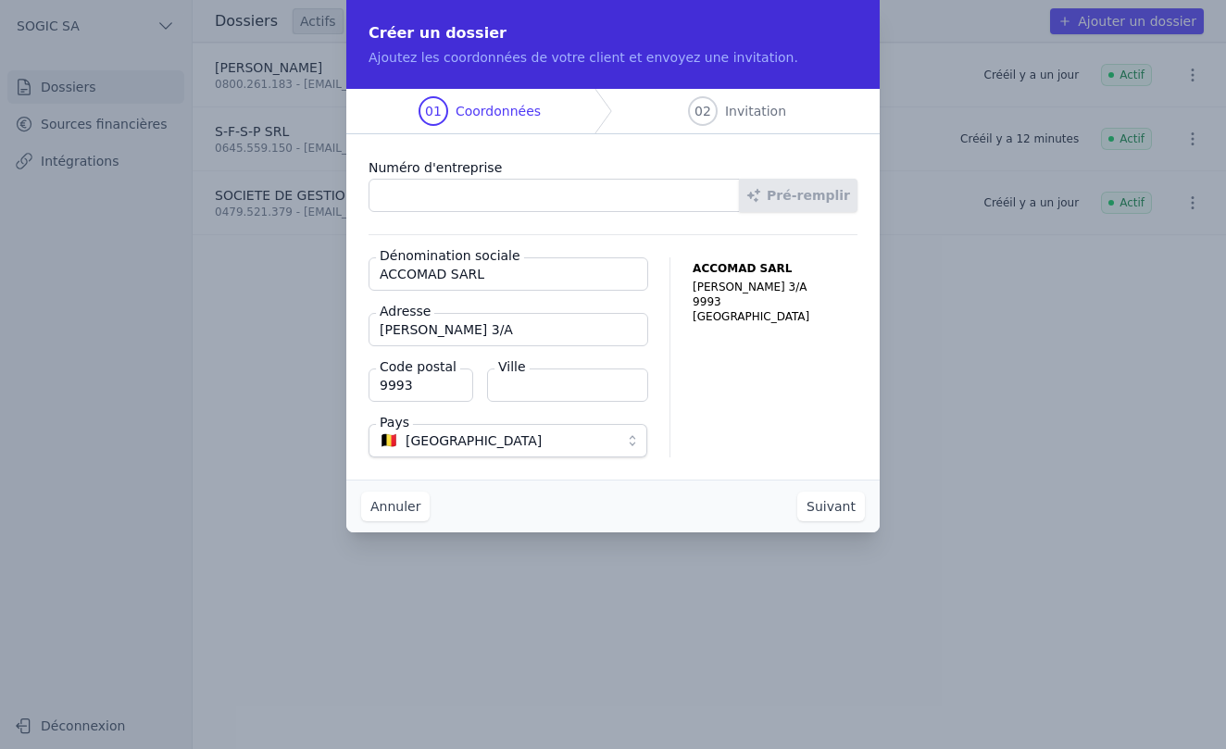
type input "9993"
click at [527, 392] on input "Ville" at bounding box center [567, 385] width 161 height 33
type input "Weiswampach"
click at [484, 446] on span "🇧🇪 [GEOGRAPHIC_DATA]" at bounding box center [495, 441] width 231 height 22
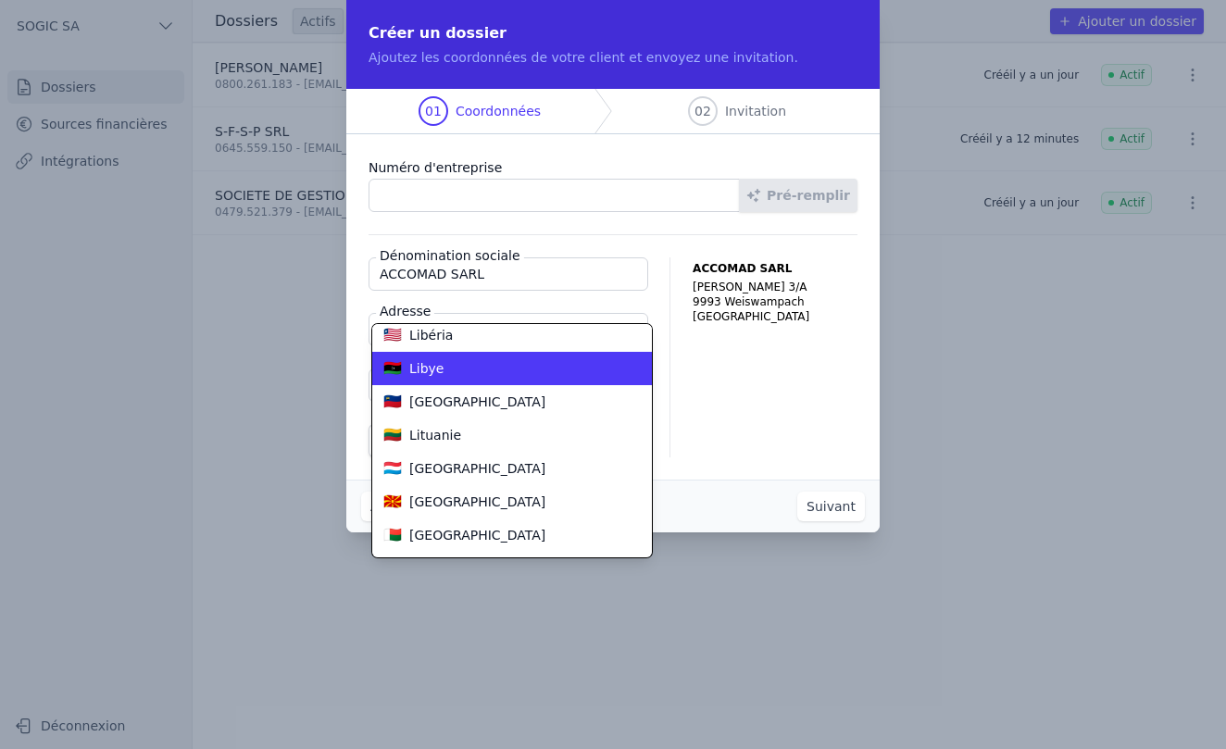
scroll to position [3174, 0]
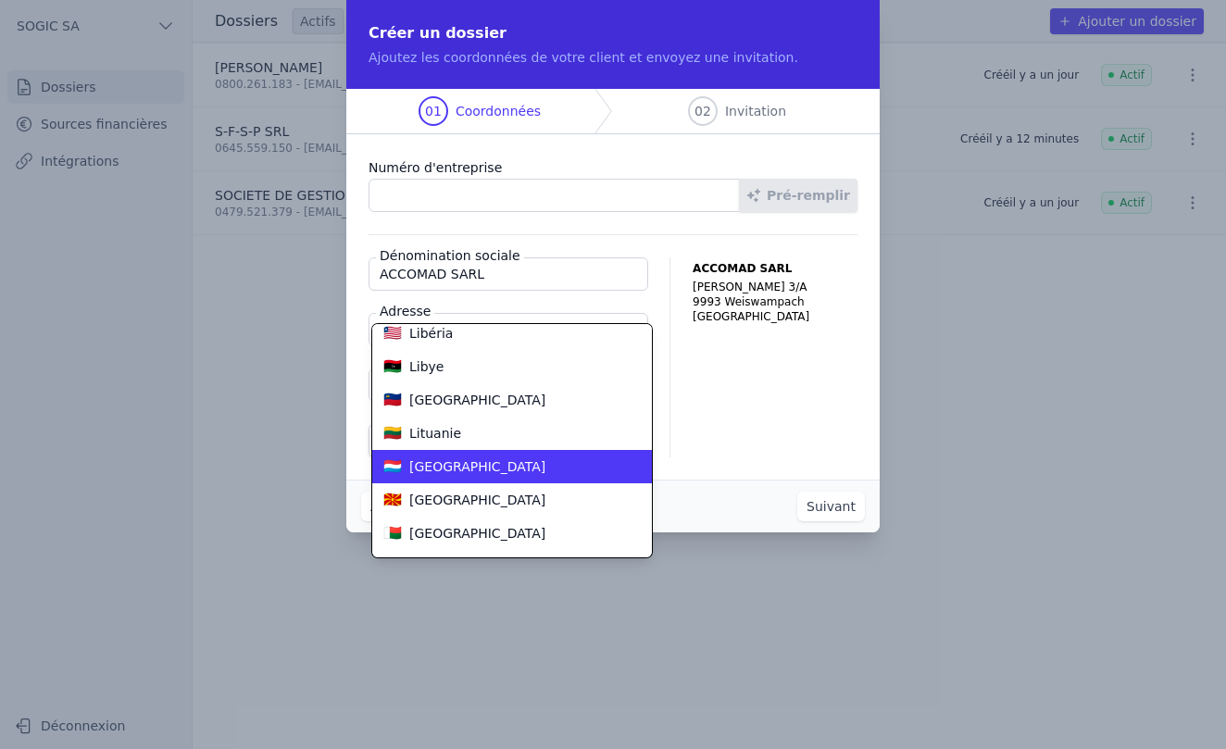
click at [471, 465] on span "[GEOGRAPHIC_DATA]" at bounding box center [477, 466] width 136 height 19
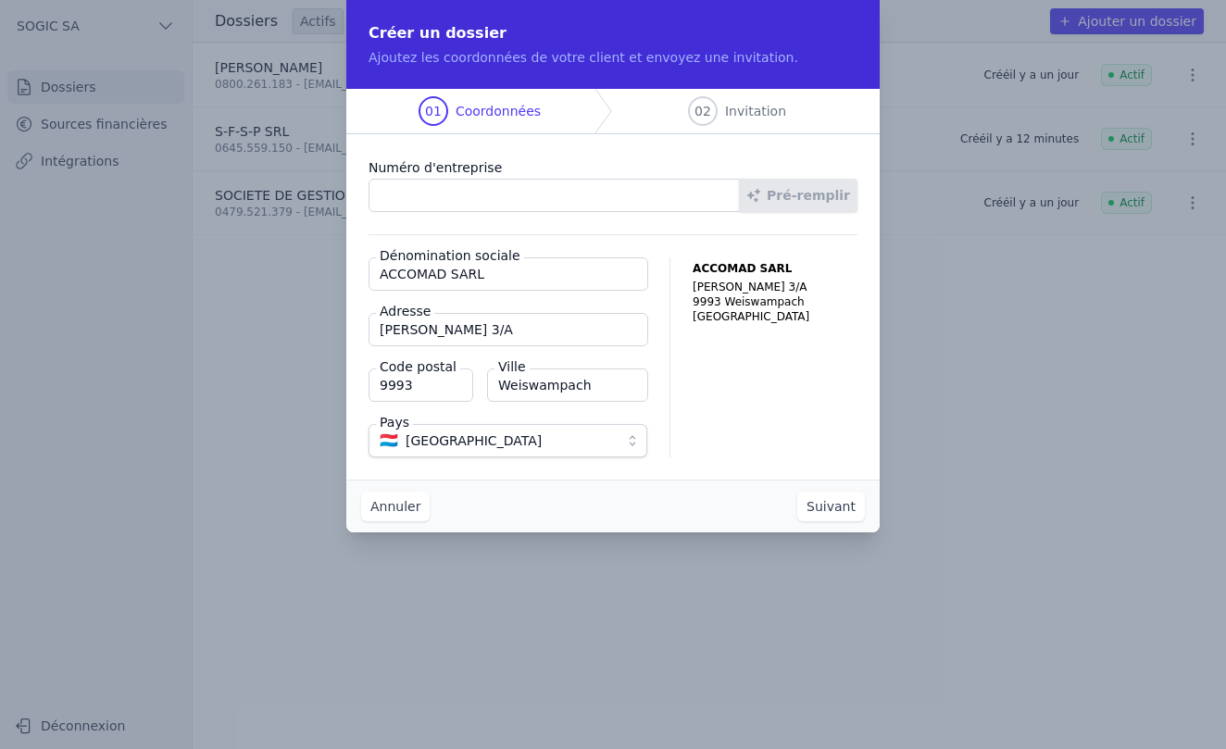
click at [833, 498] on button "Suivant" at bounding box center [831, 507] width 68 height 30
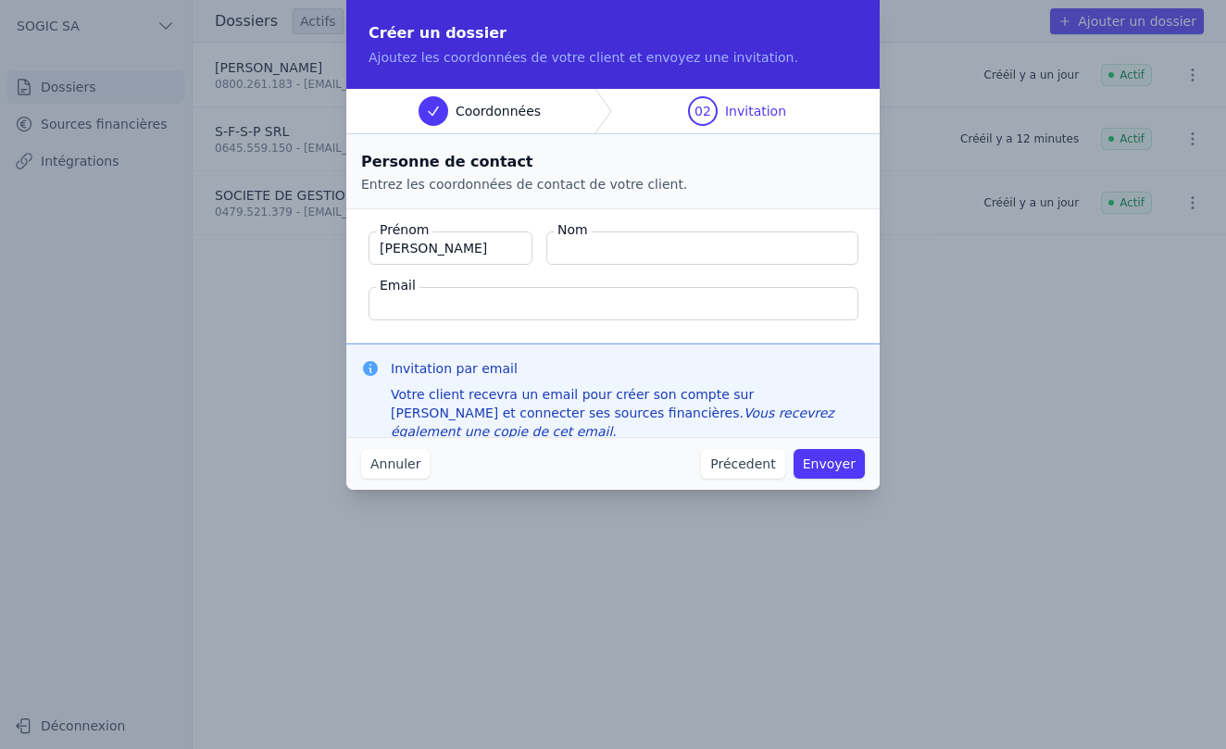
type input "[PERSON_NAME]"
type input "SCHMETS"
type input "[PERSON_NAME][EMAIL_ADDRESS][DOMAIN_NAME]"
click at [840, 465] on button "Envoyer" at bounding box center [828, 464] width 71 height 30
click at [766, 459] on button "Précedent" at bounding box center [742, 464] width 83 height 30
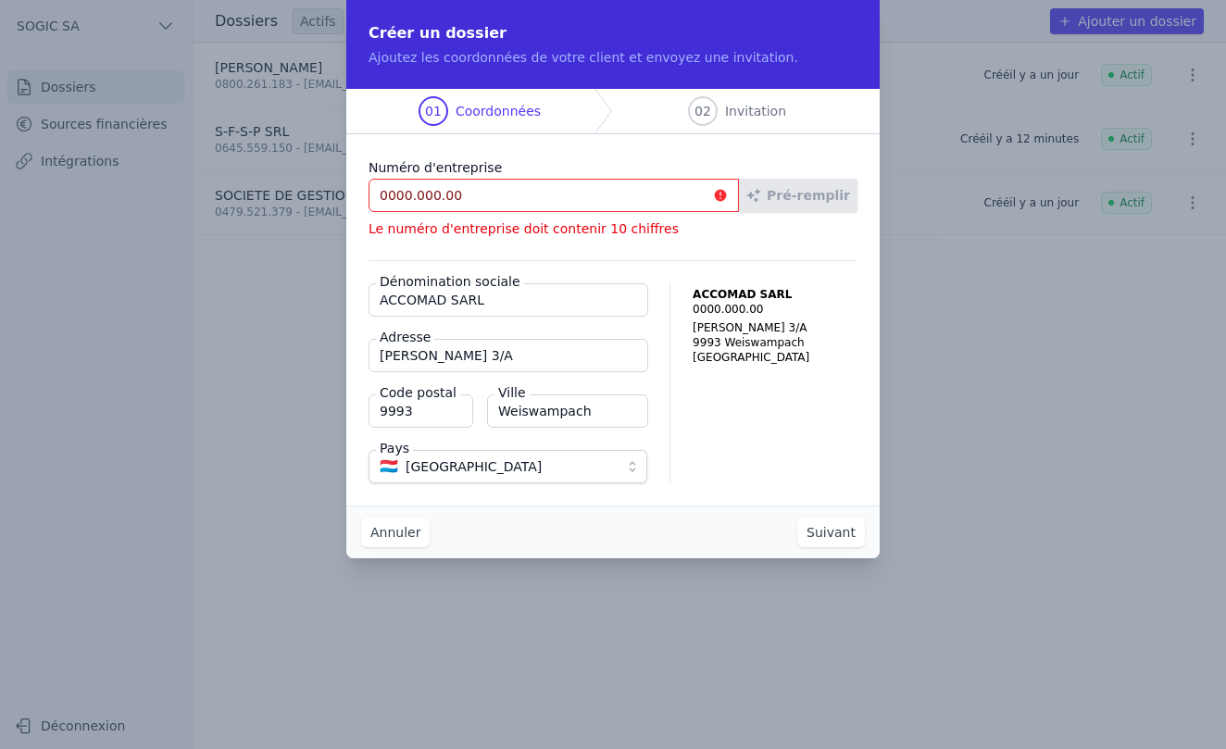
click at [513, 202] on input "0000.000.00" at bounding box center [554, 195] width 370 height 33
drag, startPoint x: 484, startPoint y: 194, endPoint x: 306, endPoint y: 184, distance: 179.0
click at [306, 184] on div "Créer un dossier Ajoutez les coordonnées de votre client et envoyez une invitat…" at bounding box center [613, 374] width 1226 height 749
drag, startPoint x: 503, startPoint y: 189, endPoint x: 356, endPoint y: 186, distance: 146.3
click at [356, 186] on div "Numéro d'entreprise 0000.000.000 Pré-remplir Le numéro d'entreprise n'existe pa…" at bounding box center [612, 319] width 533 height 371
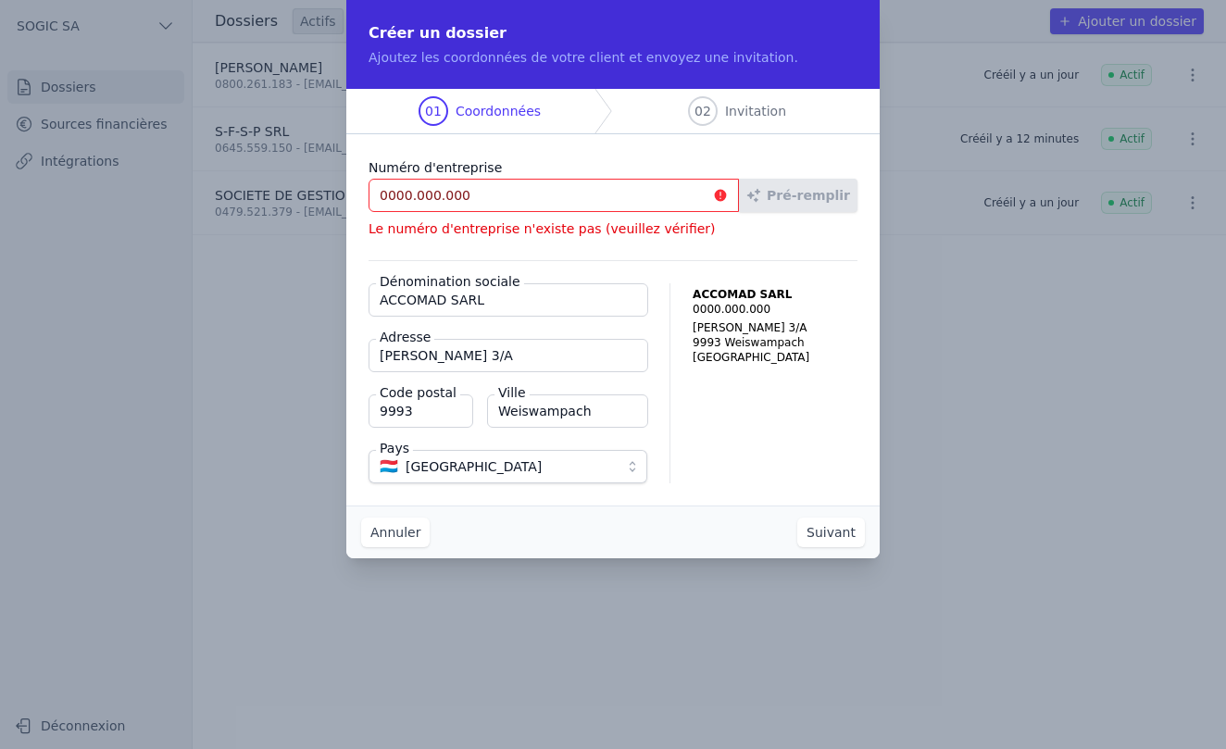
type input "0"
type input "9"
type input "7"
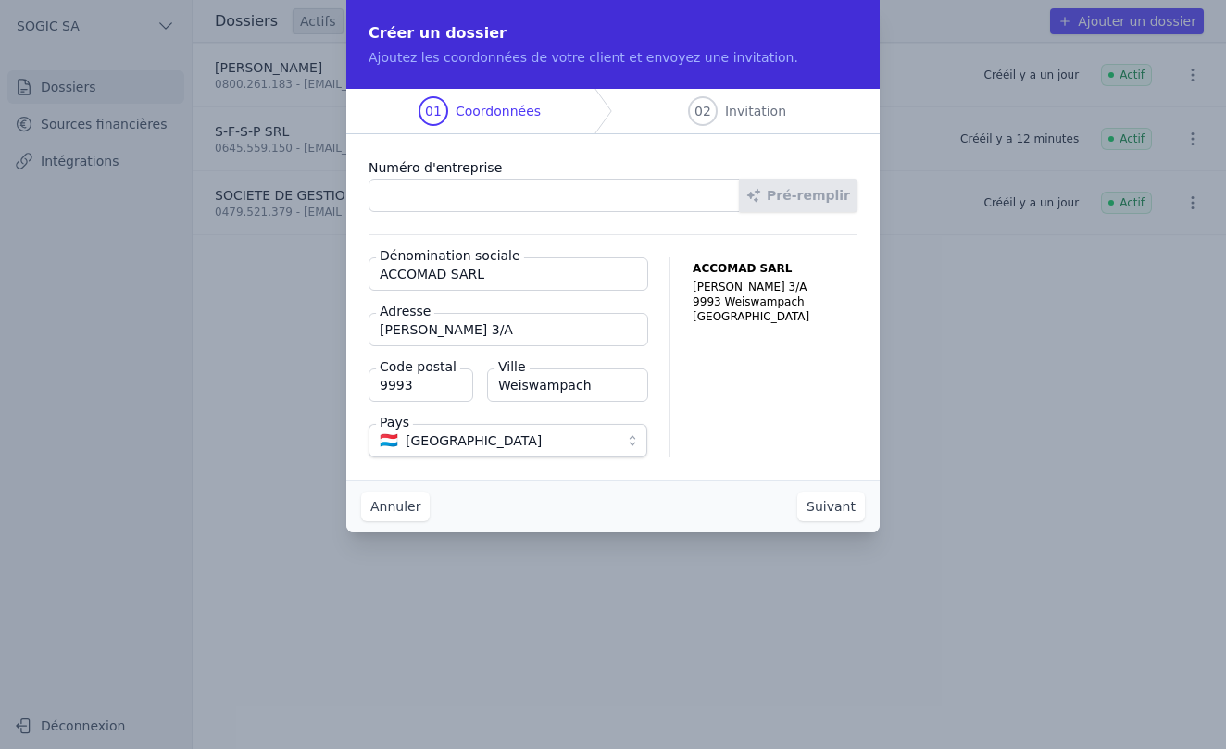
click at [829, 507] on button "Suivant" at bounding box center [831, 507] width 68 height 30
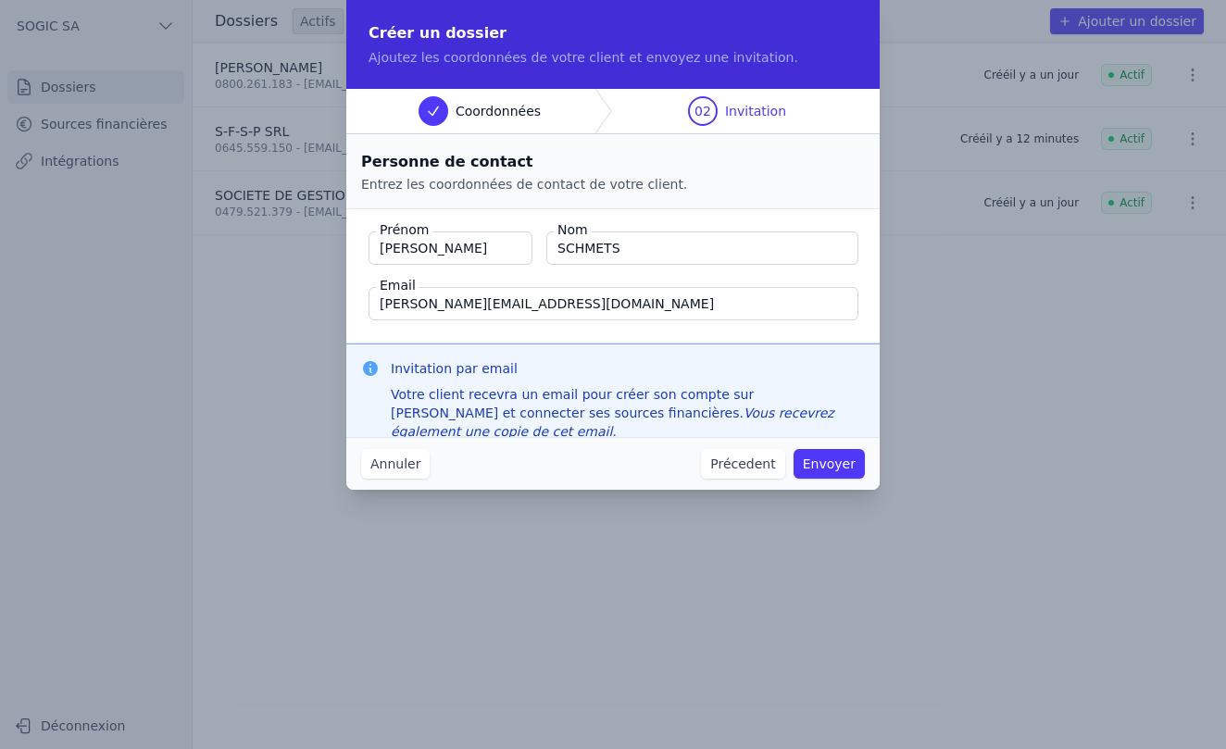
click at [839, 471] on button "Envoyer" at bounding box center [828, 464] width 71 height 30
click at [393, 471] on button "Annuler" at bounding box center [395, 464] width 69 height 30
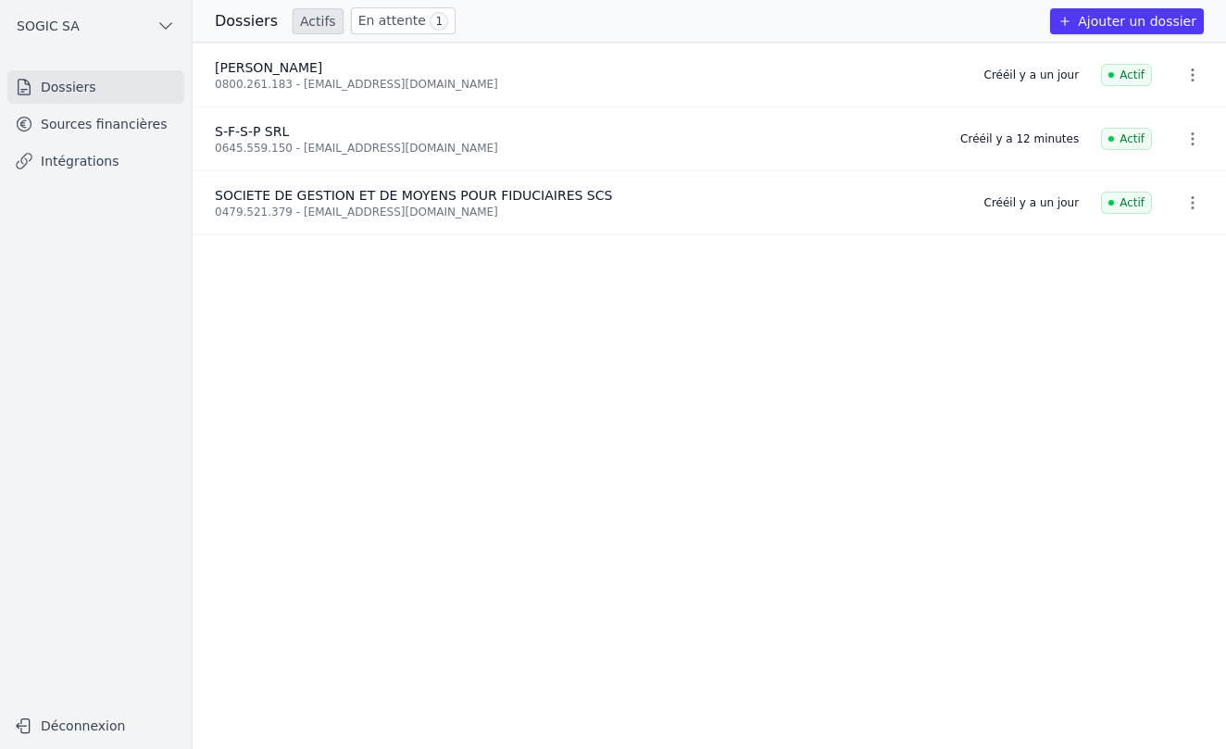
click at [98, 127] on link "Sources financières" at bounding box center [95, 123] width 177 height 33
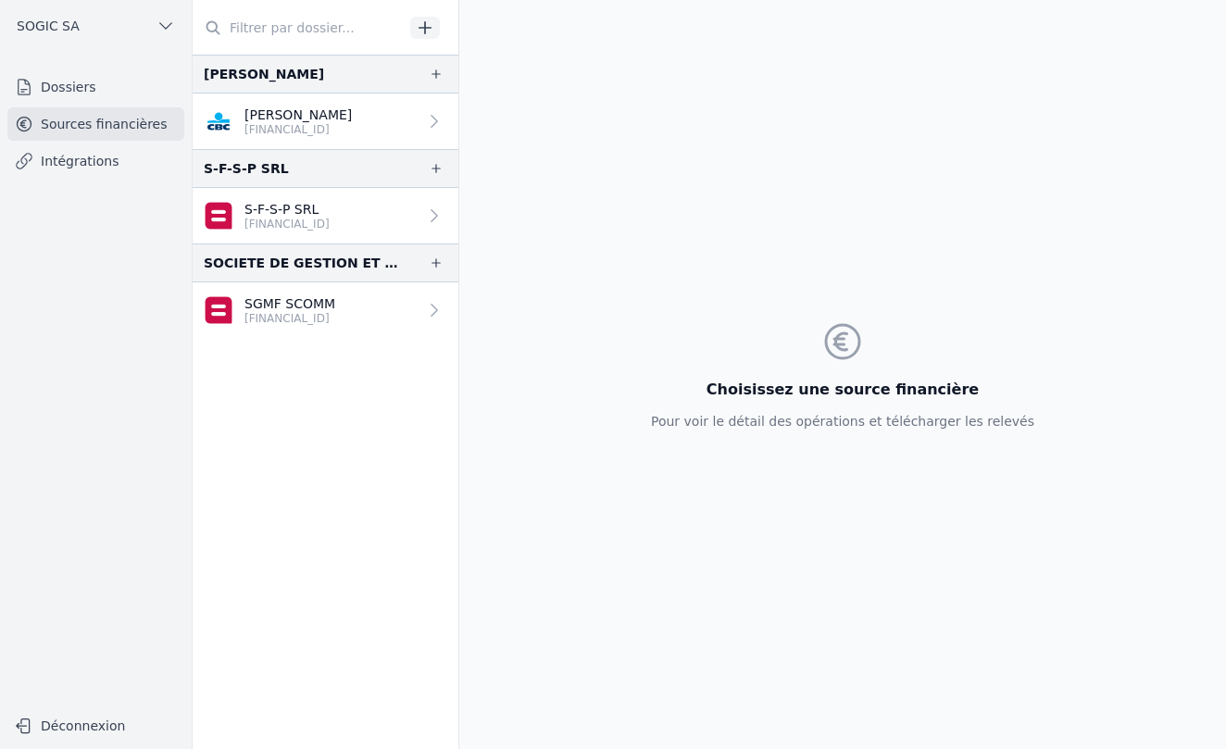
click at [93, 165] on link "Intégrations" at bounding box center [95, 160] width 177 height 33
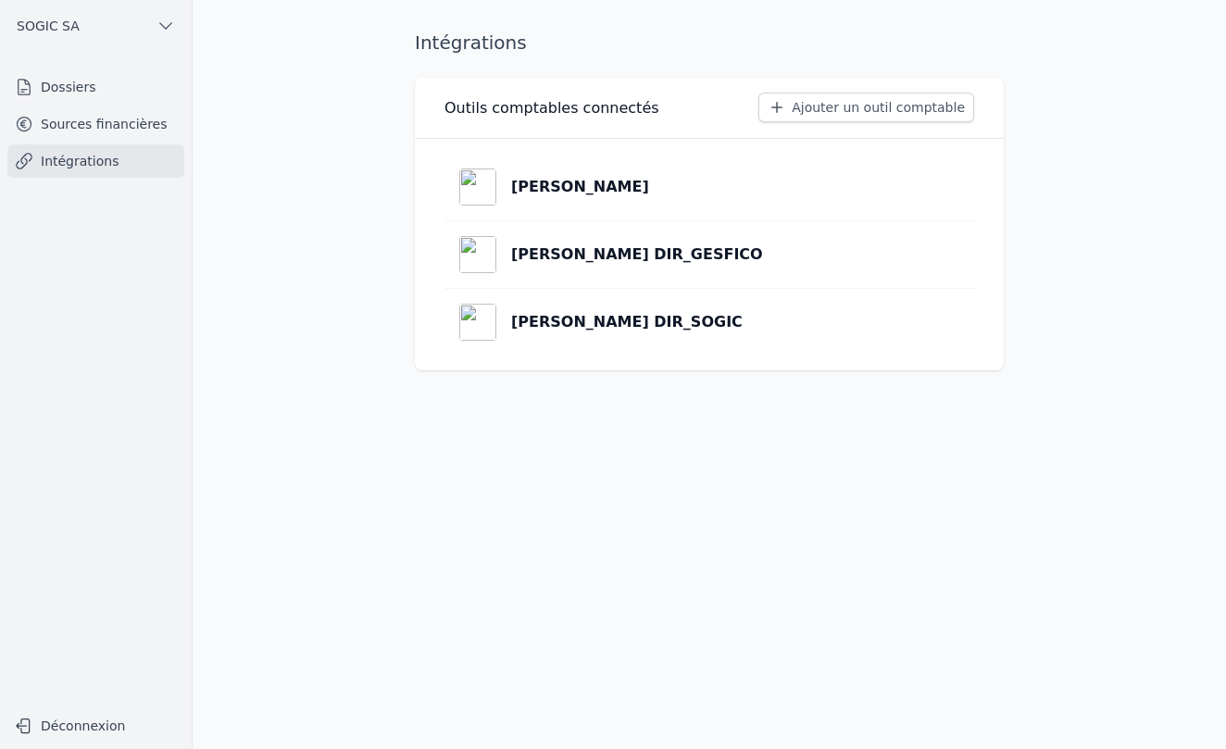
click at [92, 123] on link "Sources financières" at bounding box center [95, 123] width 177 height 33
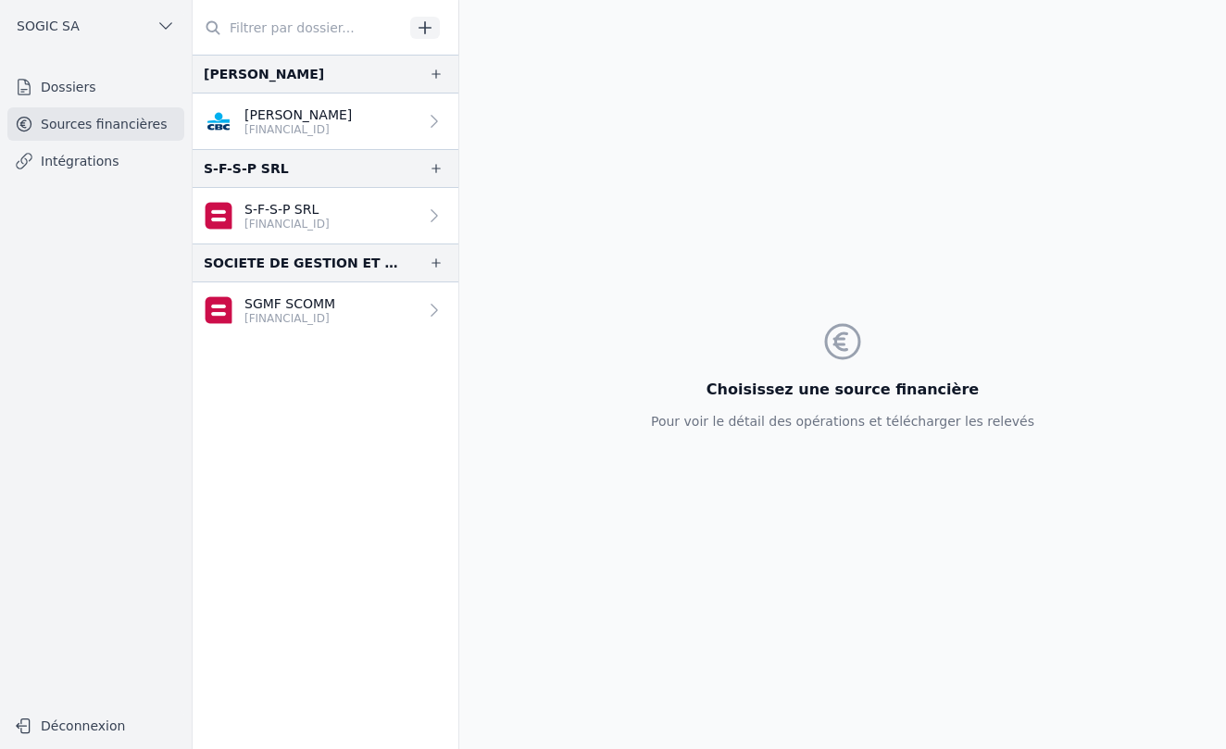
click at [425, 312] on icon at bounding box center [434, 310] width 19 height 19
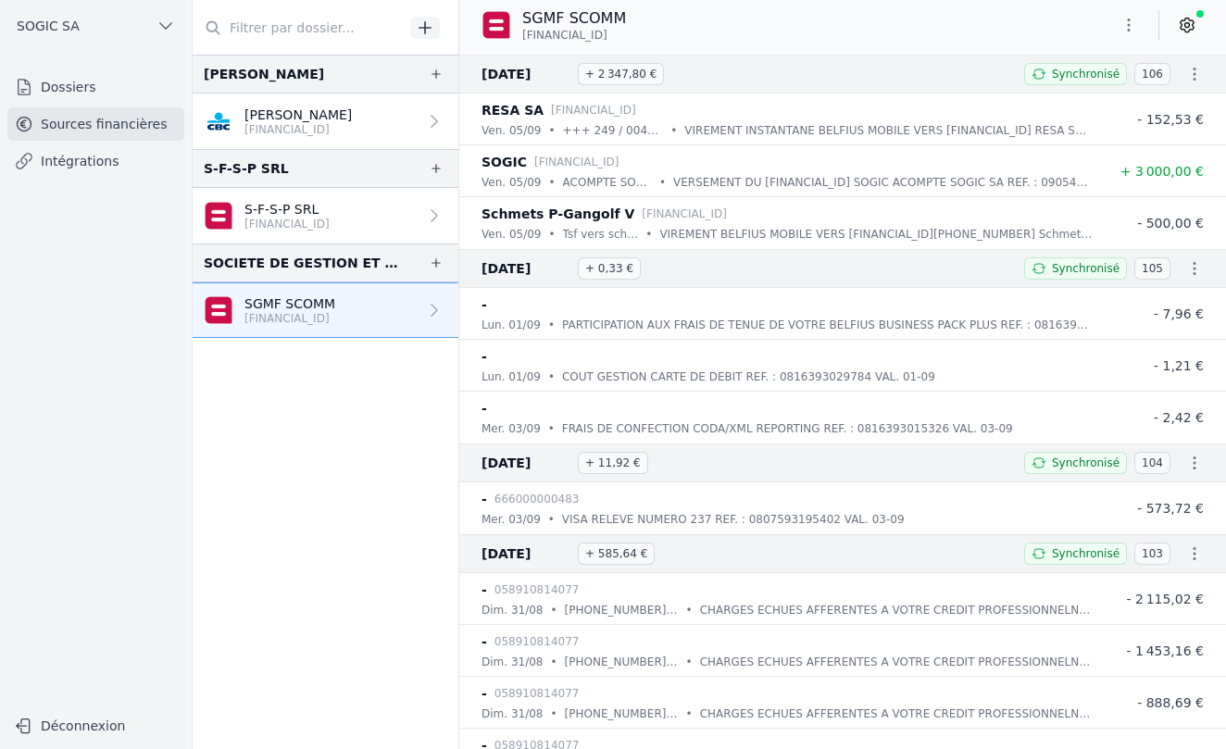
click at [1193, 26] on icon at bounding box center [1187, 26] width 13 height 14
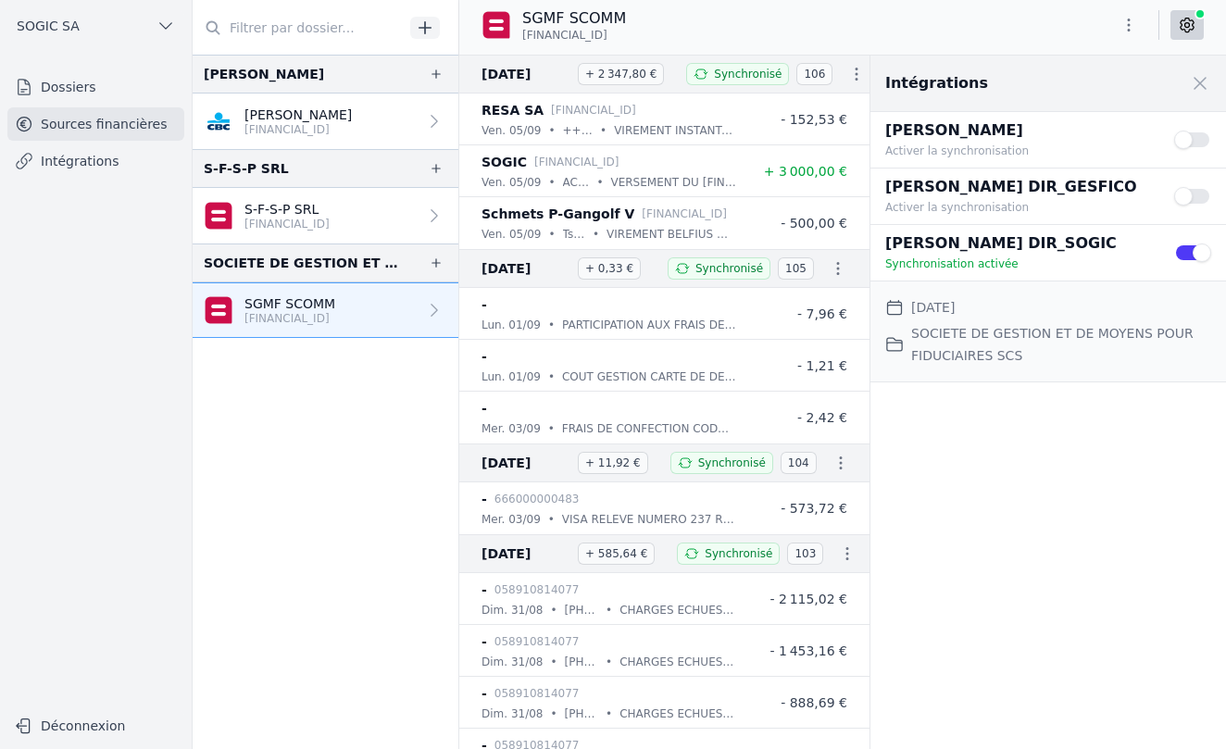
click at [328, 219] on p "[FINANCIAL_ID]" at bounding box center [286, 224] width 85 height 15
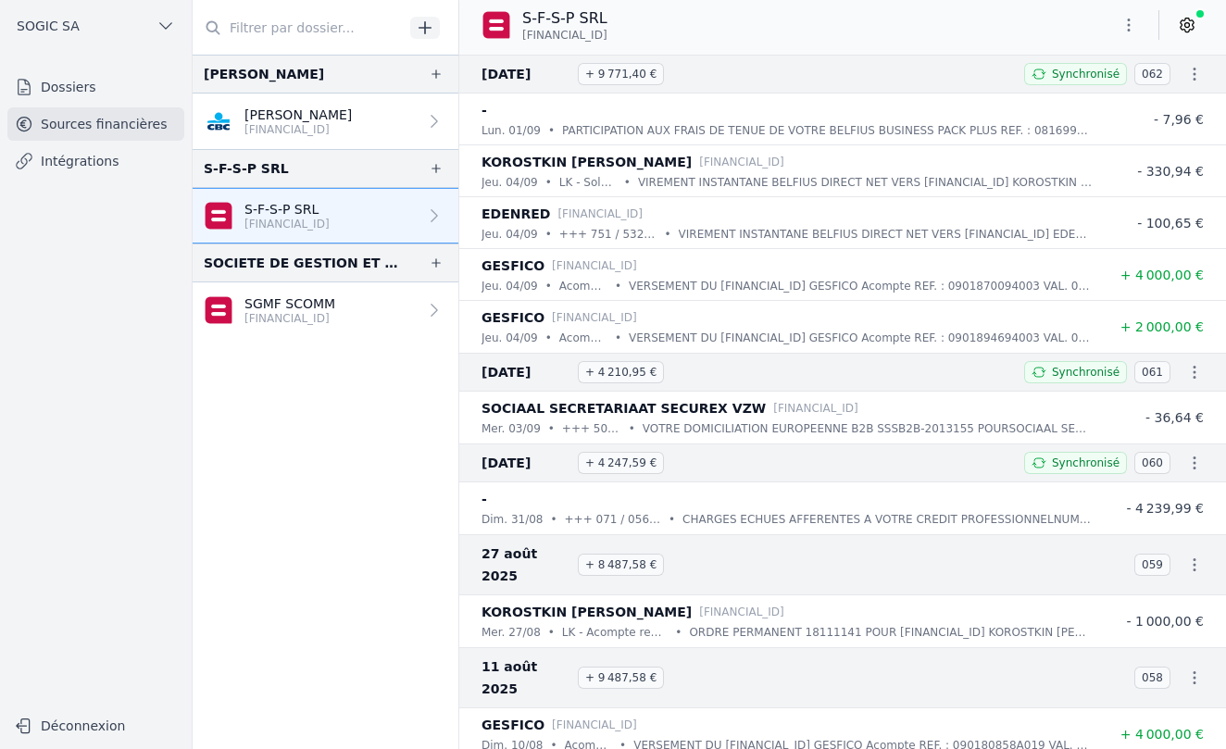
click at [1193, 21] on icon at bounding box center [1187, 26] width 13 height 14
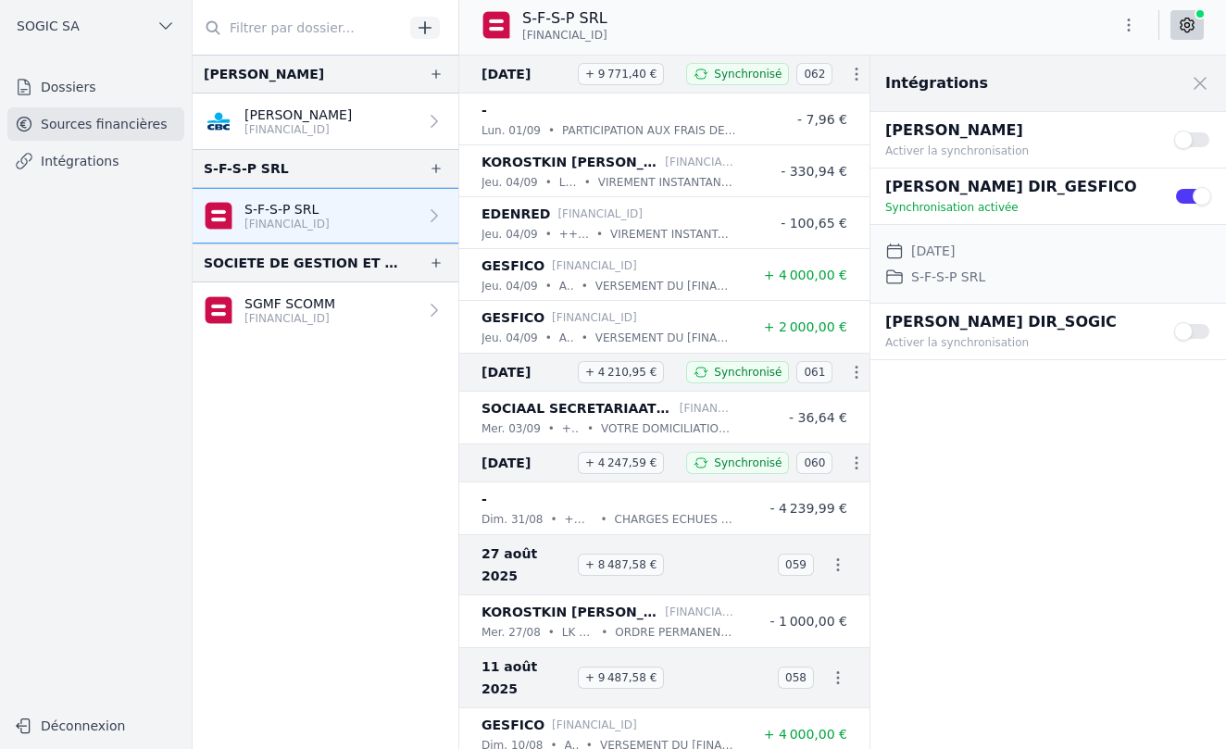
click at [290, 124] on p "[FINANCIAL_ID]" at bounding box center [297, 129] width 107 height 15
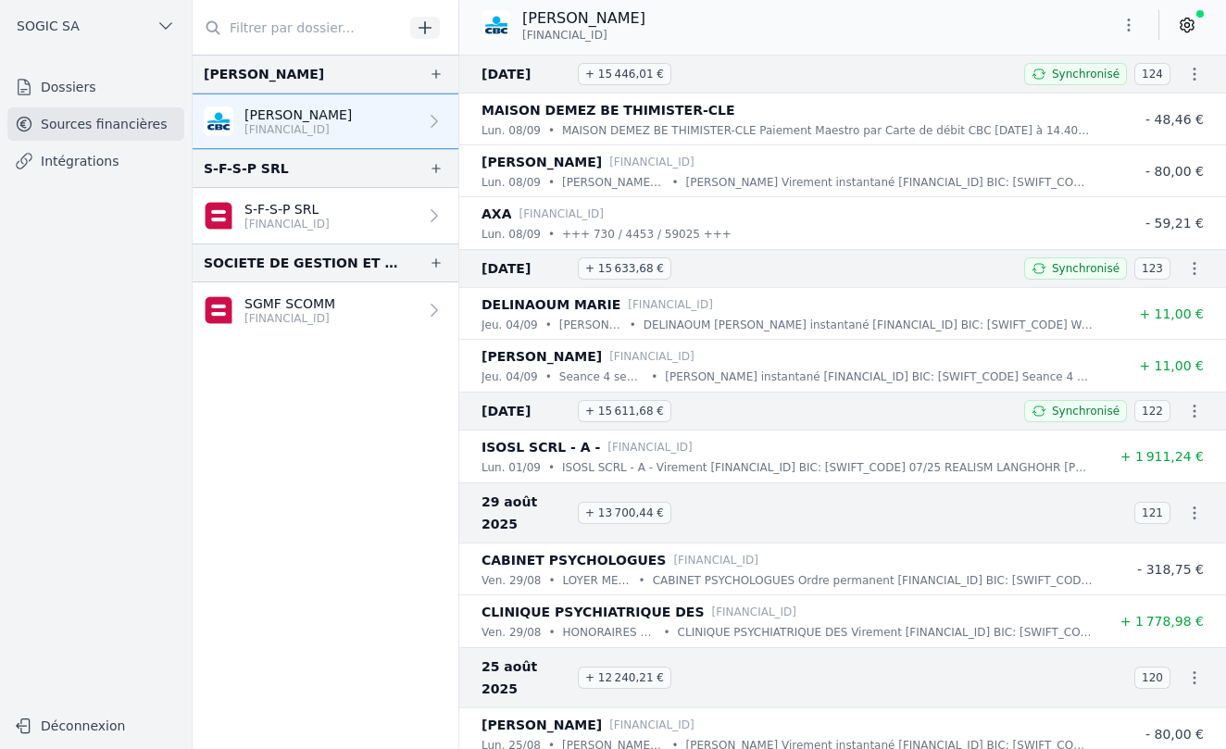
click at [1190, 19] on icon at bounding box center [1187, 25] width 19 height 19
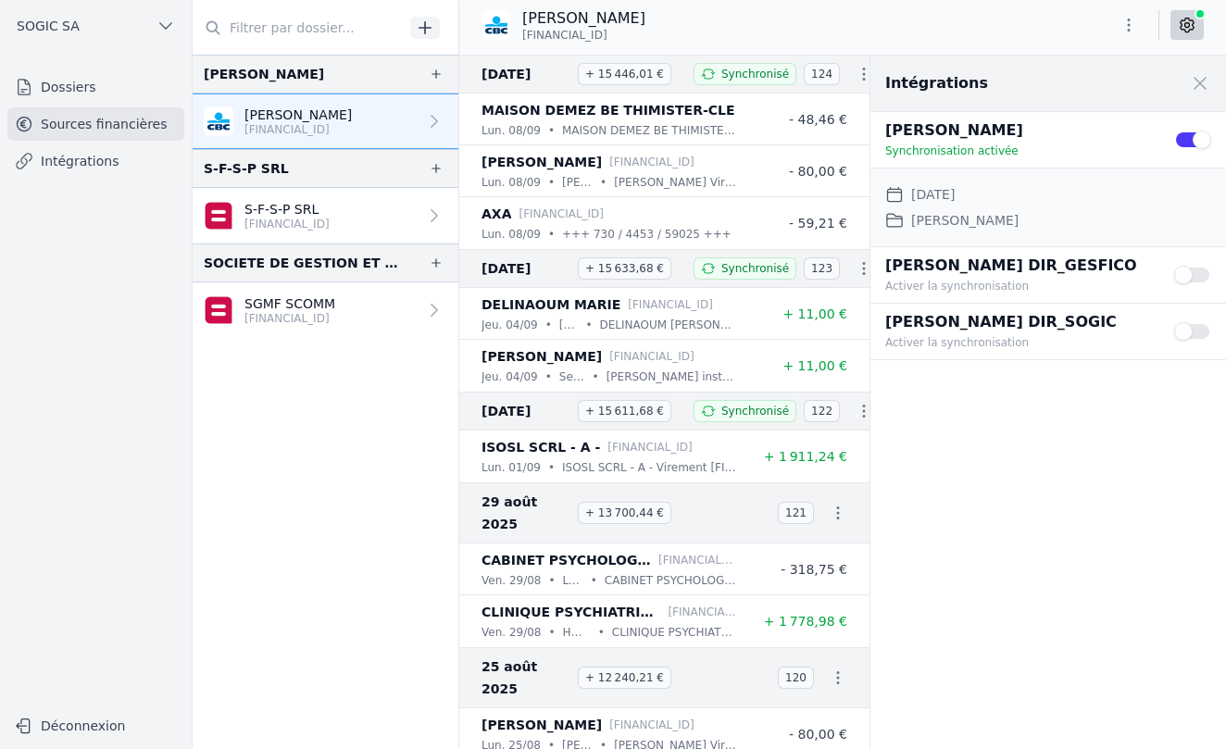
click at [90, 89] on link "Dossiers" at bounding box center [95, 86] width 177 height 33
